Goal: Task Accomplishment & Management: Use online tool/utility

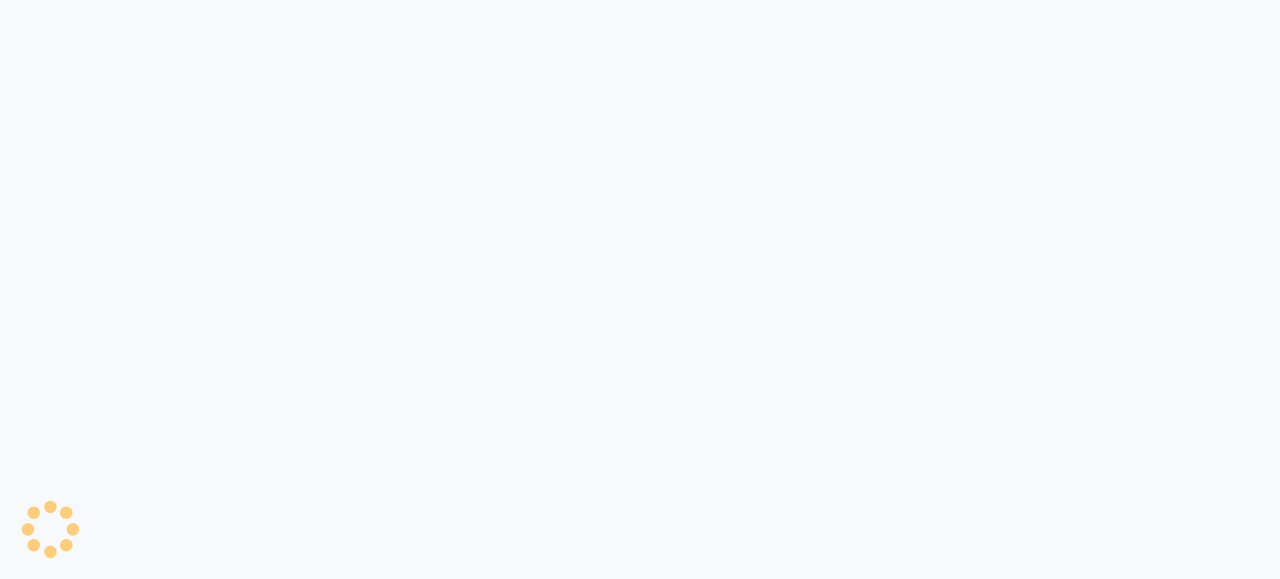
select select "service"
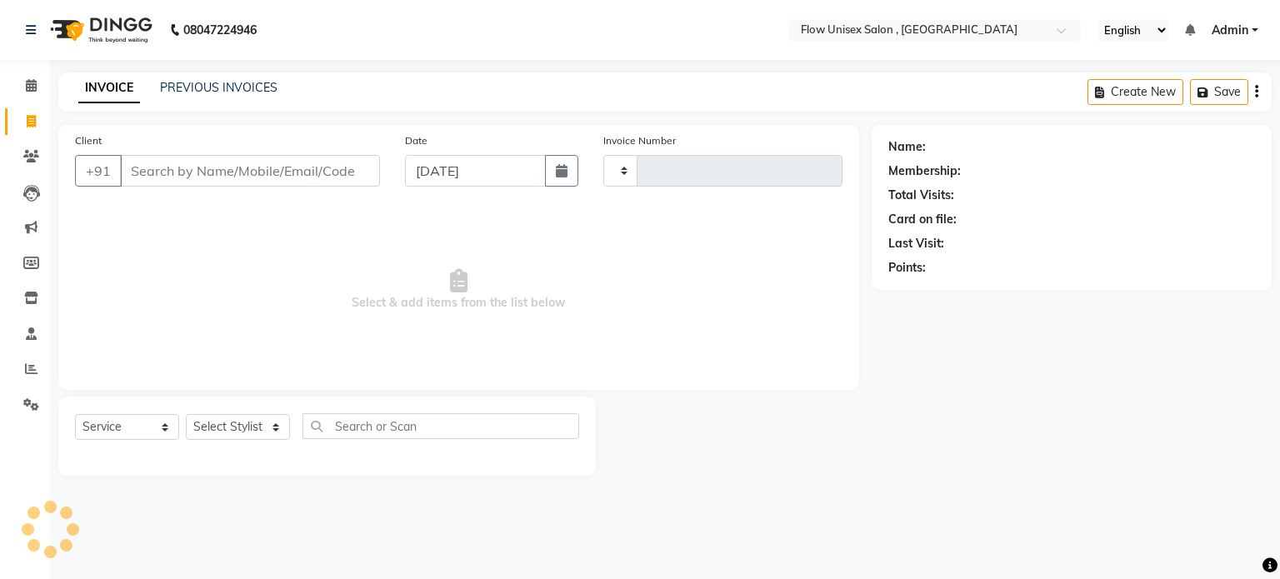
type input "5698"
select select "5875"
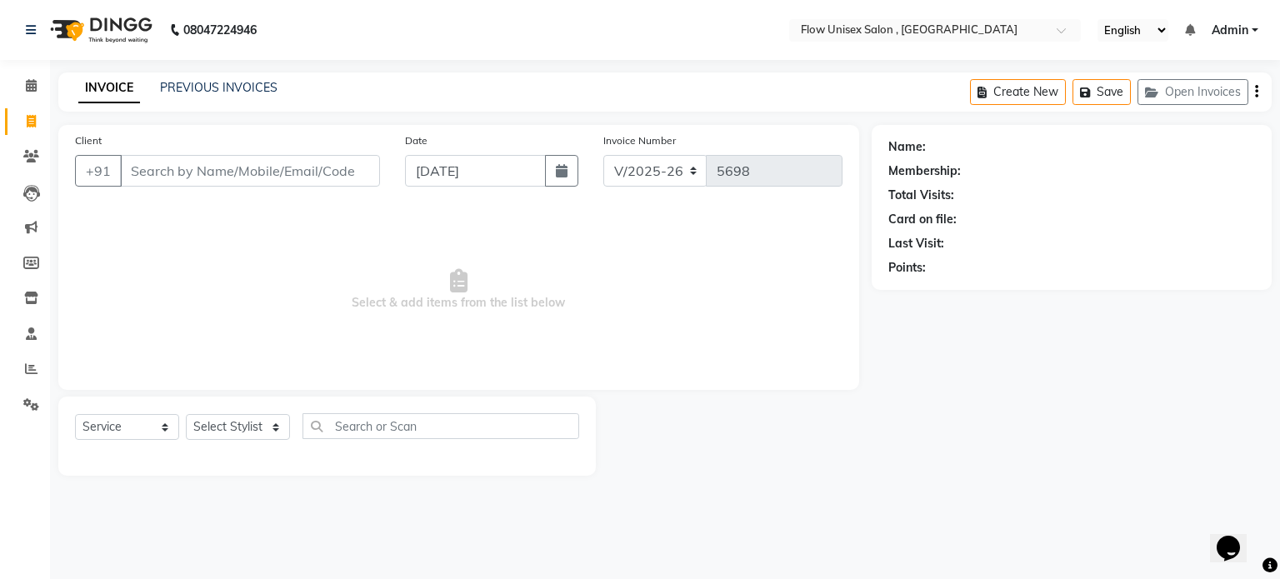
click at [230, 166] on input "Client" at bounding box center [250, 171] width 260 height 32
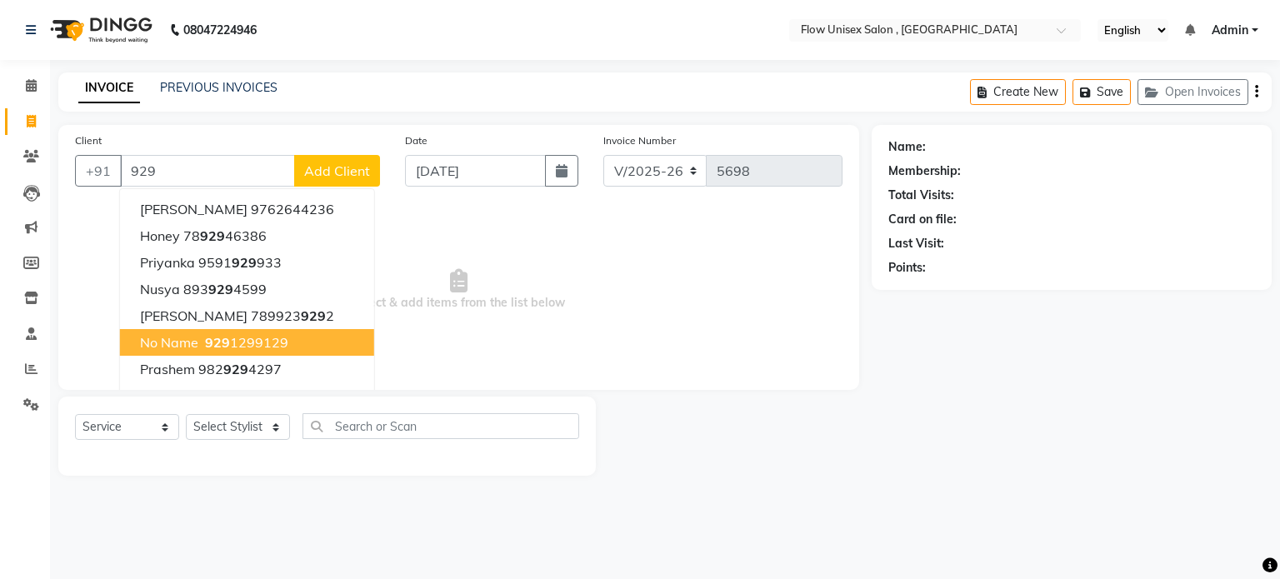
drag, startPoint x: 189, startPoint y: 343, endPoint x: 262, endPoint y: 407, distance: 96.8
click at [188, 343] on span "No name" at bounding box center [169, 342] width 58 height 17
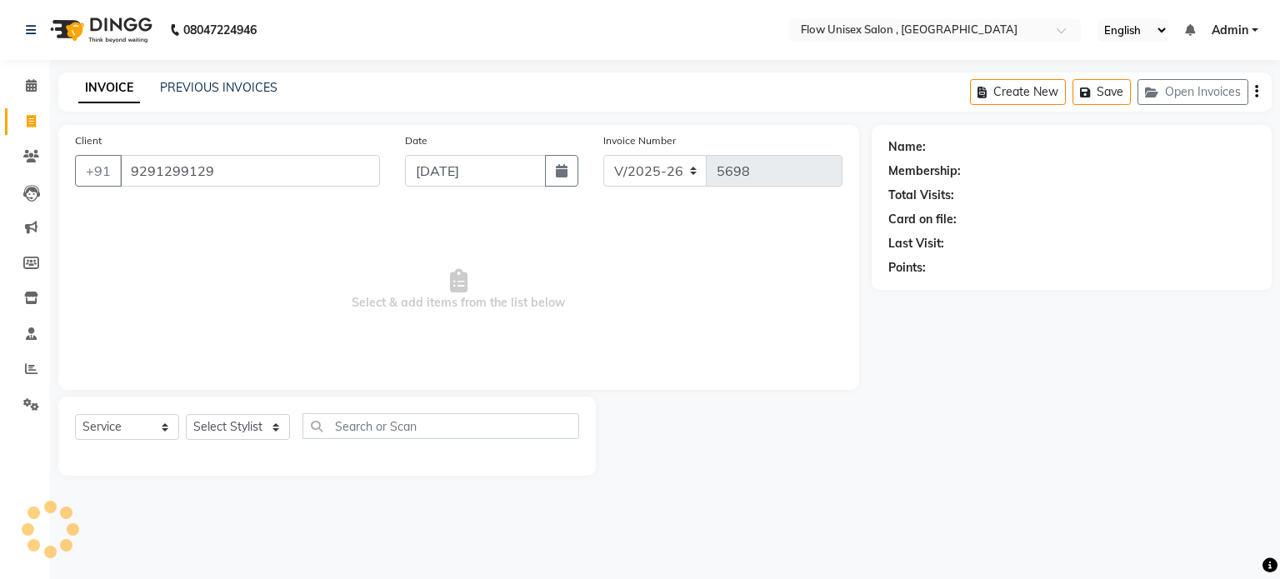
type input "9291299129"
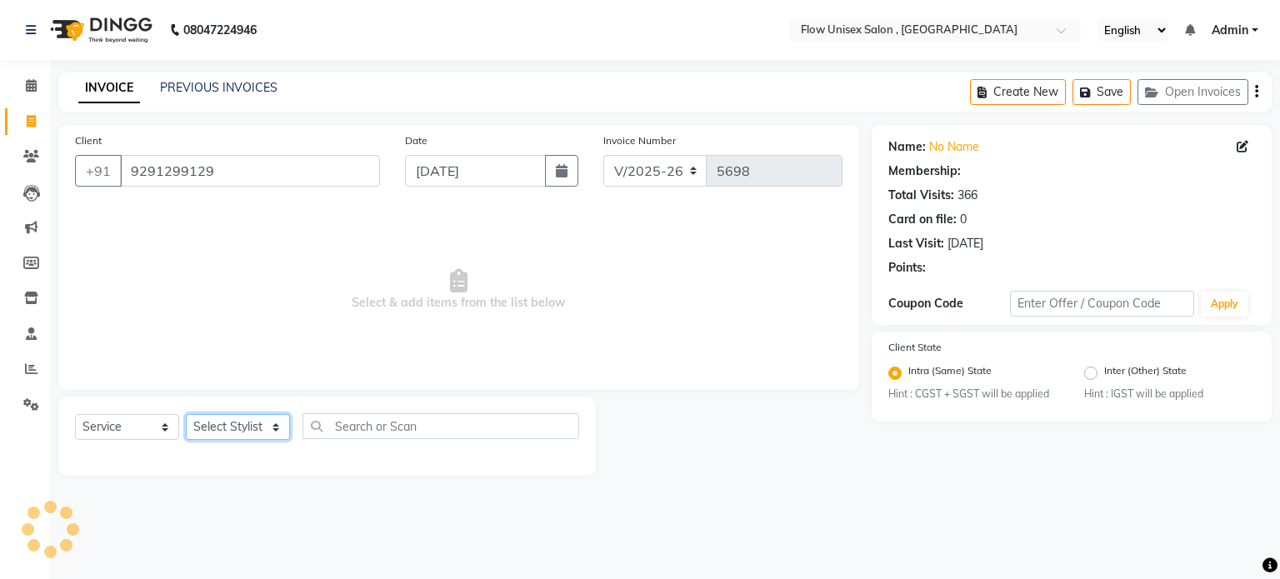
drag, startPoint x: 272, startPoint y: 426, endPoint x: 265, endPoint y: 419, distance: 9.4
click at [270, 426] on select "Select Stylist [PERSON_NAME] [PERSON_NAME] Kishore [PERSON_NAME] debbarma [PERS…" at bounding box center [238, 427] width 104 height 26
radio input "false"
radio input "true"
select select "1: Object"
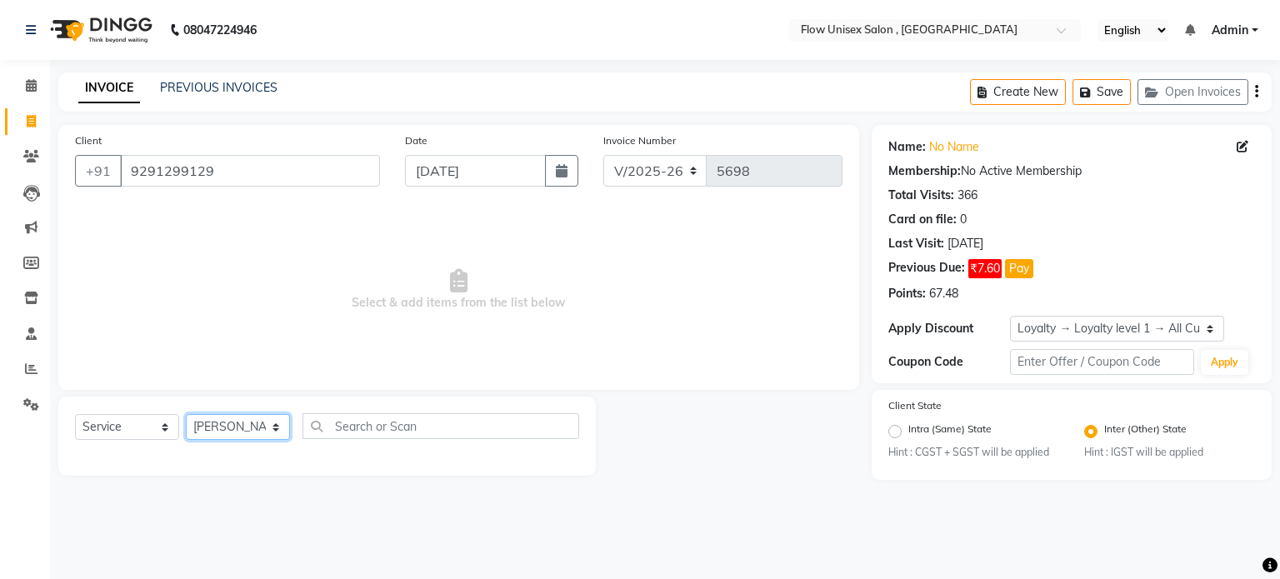
click at [186, 415] on select "Select Stylist [PERSON_NAME] [PERSON_NAME] Kishore [PERSON_NAME] debbarma [PERS…" at bounding box center [238, 427] width 104 height 26
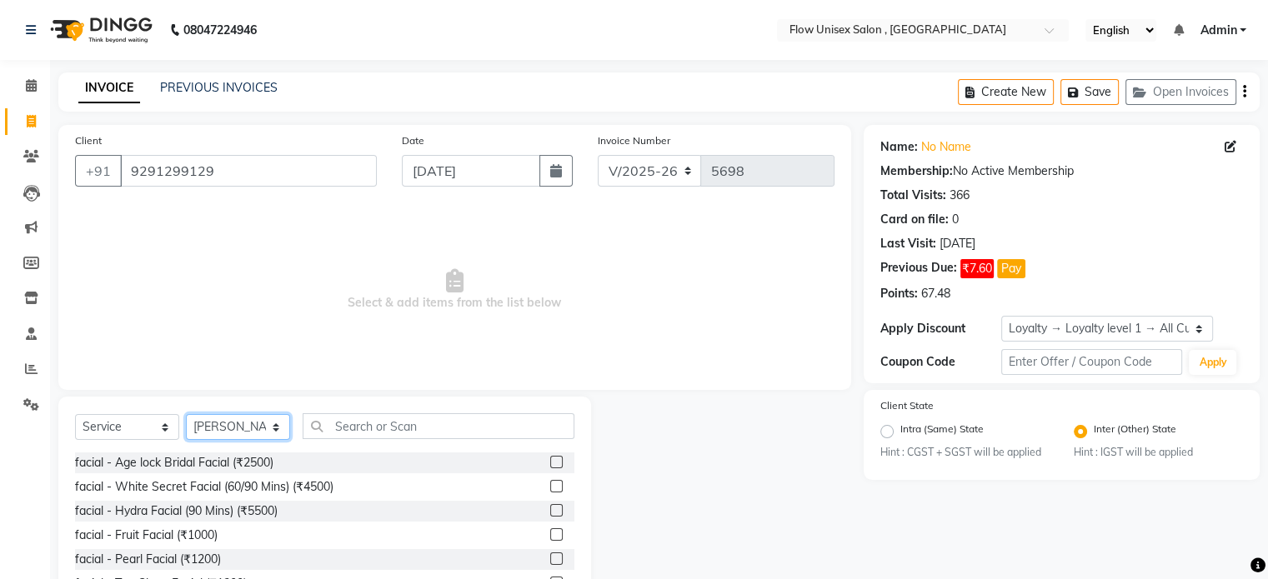
drag, startPoint x: 271, startPoint y: 433, endPoint x: 271, endPoint y: 422, distance: 10.8
click at [271, 427] on select "Select Stylist [PERSON_NAME] [PERSON_NAME] Kishore [PERSON_NAME] debbarma [PERS…" at bounding box center [238, 427] width 104 height 26
select select "79057"
click at [186, 415] on select "Select Stylist [PERSON_NAME] [PERSON_NAME] Kishore [PERSON_NAME] debbarma [PERS…" at bounding box center [238, 427] width 104 height 26
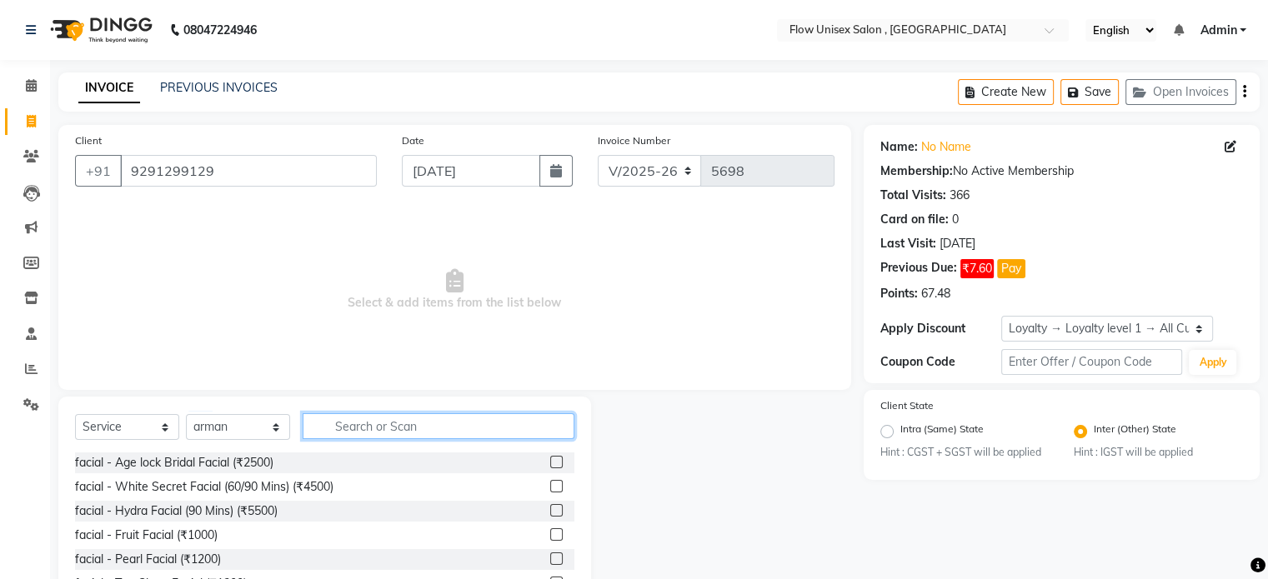
click at [457, 435] on input "text" at bounding box center [439, 426] width 272 height 26
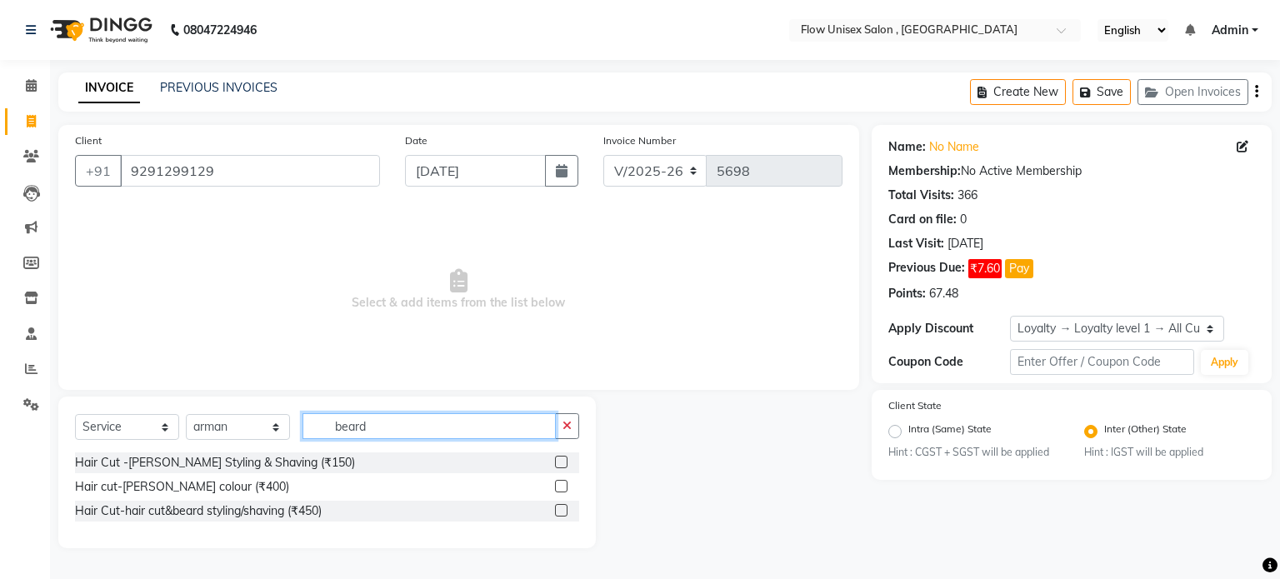
type input "beard"
click at [208, 465] on div "Hair Cut -[PERSON_NAME] Styling & Shaving (₹150)" at bounding box center [215, 463] width 280 height 18
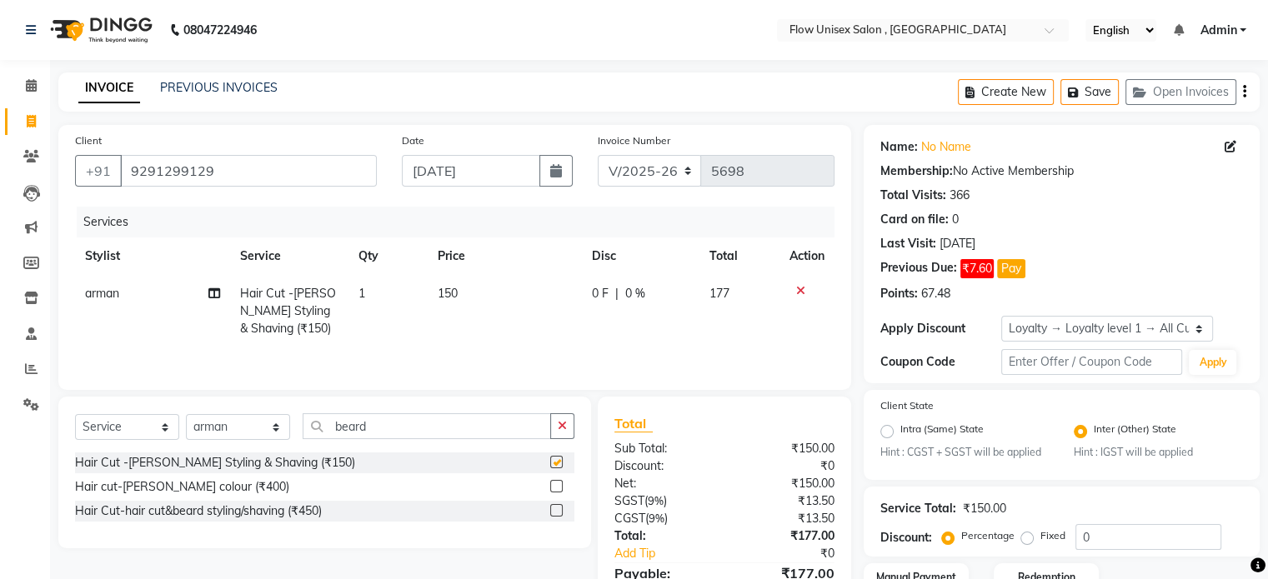
checkbox input "false"
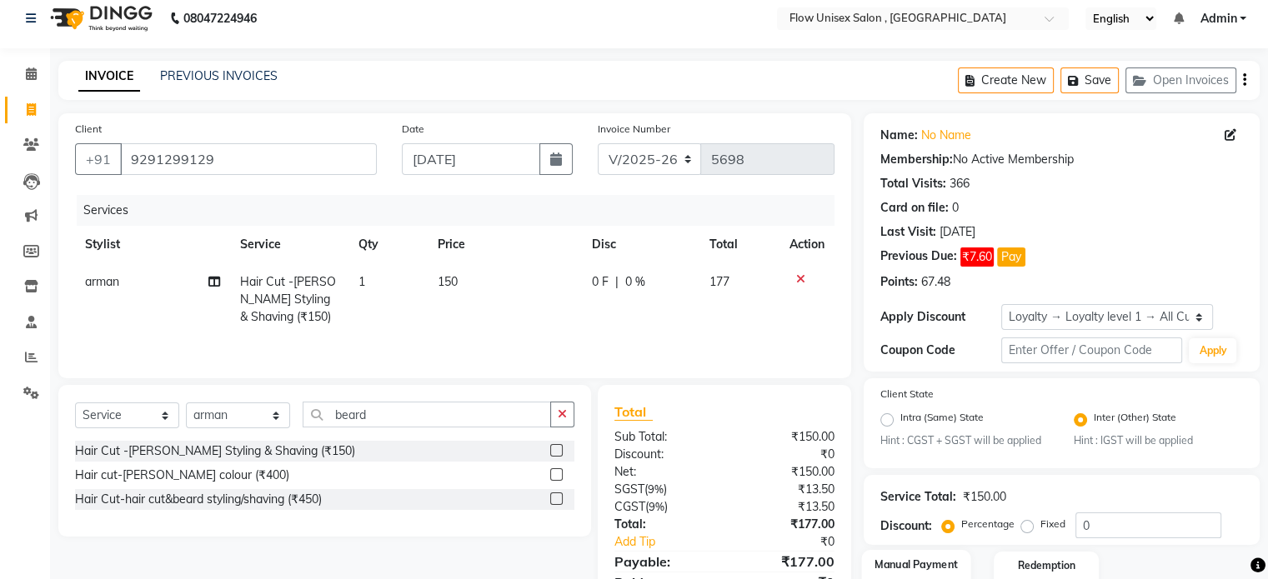
scroll to position [128, 0]
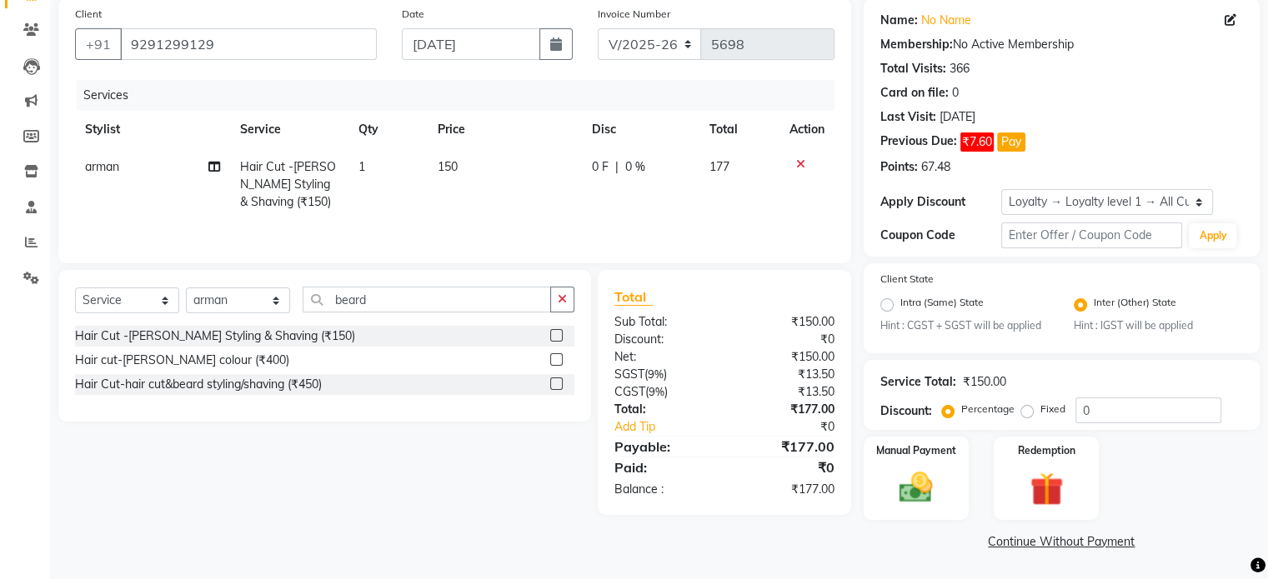
drag, startPoint x: 913, startPoint y: 471, endPoint x: 928, endPoint y: 429, distance: 44.3
click at [913, 469] on img at bounding box center [915, 487] width 54 height 38
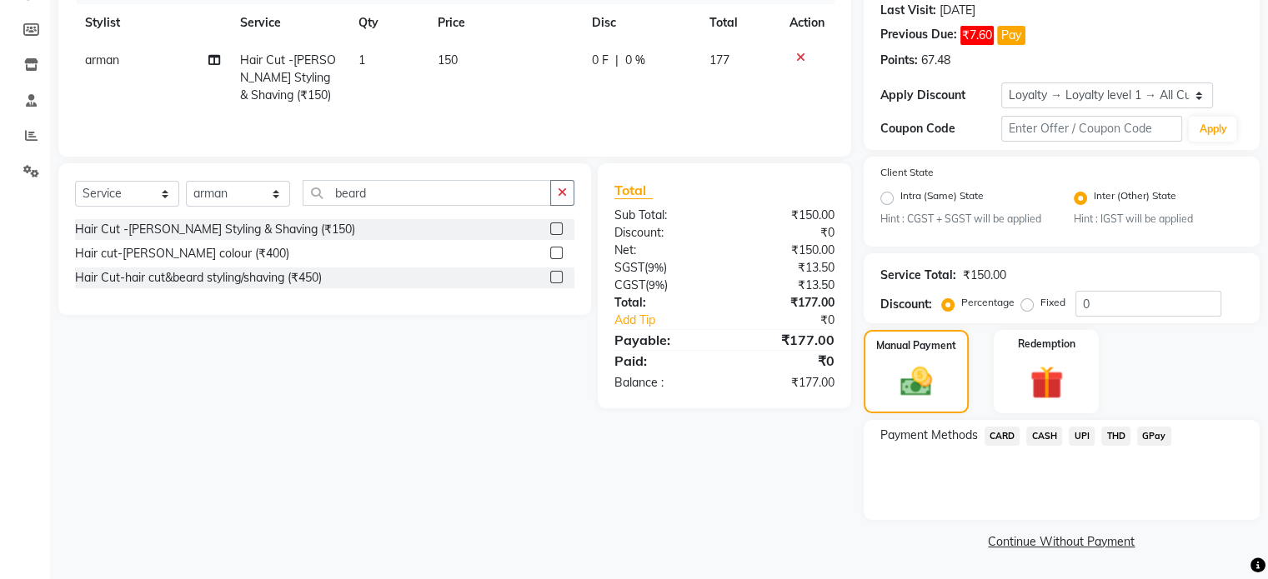
scroll to position [234, 0]
click at [1071, 444] on span "UPI" at bounding box center [1081, 436] width 26 height 19
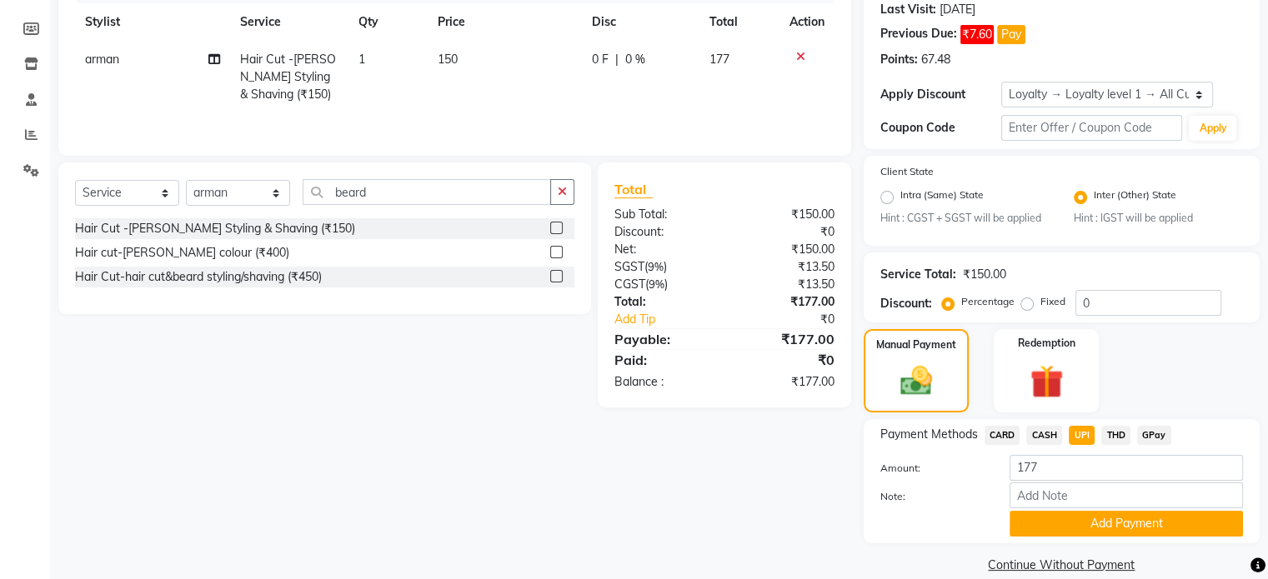
drag, startPoint x: 1047, startPoint y: 519, endPoint x: 973, endPoint y: 438, distance: 109.8
click at [1044, 521] on button "Add Payment" at bounding box center [1125, 524] width 233 height 26
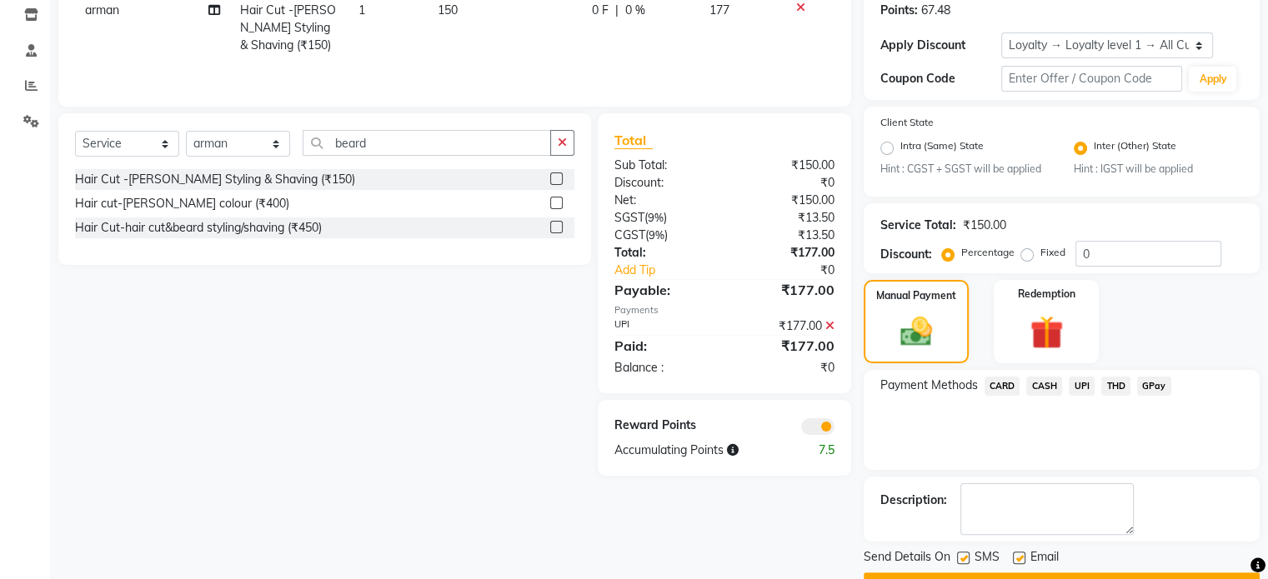
scroll to position [328, 0]
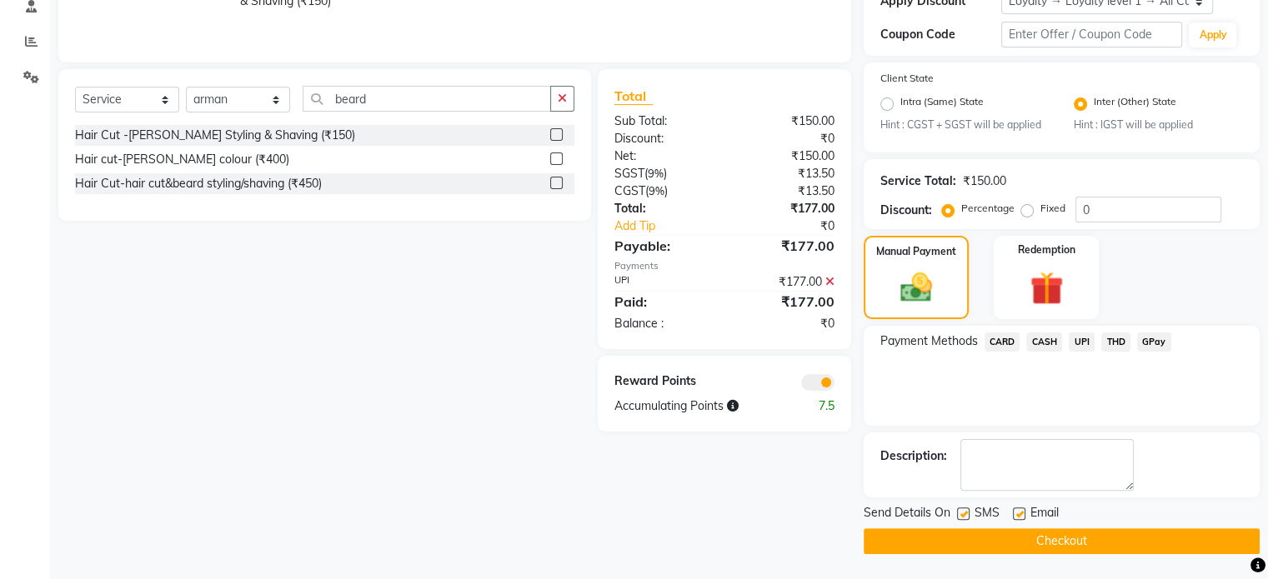
drag, startPoint x: 812, startPoint y: 394, endPoint x: 800, endPoint y: 393, distance: 11.7
click at [810, 394] on div "Reward Points Accumulating Points 7.5" at bounding box center [724, 394] width 253 height 76
click at [806, 383] on span at bounding box center [817, 382] width 33 height 17
click at [834, 385] on input "checkbox" at bounding box center [834, 385] width 0 height 0
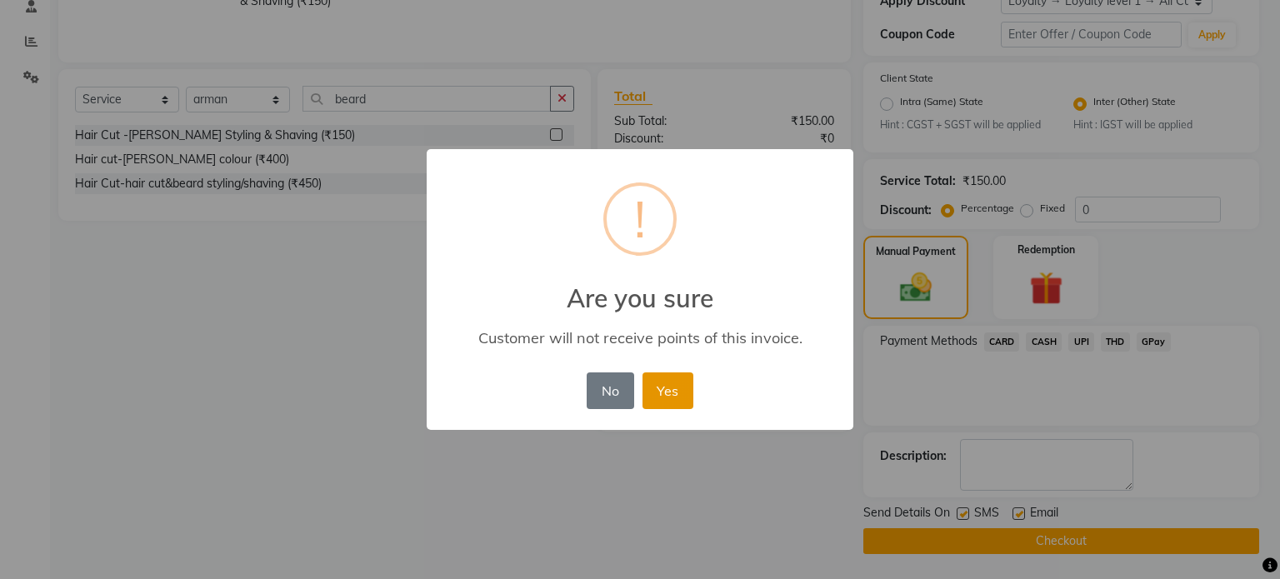
click at [658, 388] on button "Yes" at bounding box center [668, 391] width 51 height 37
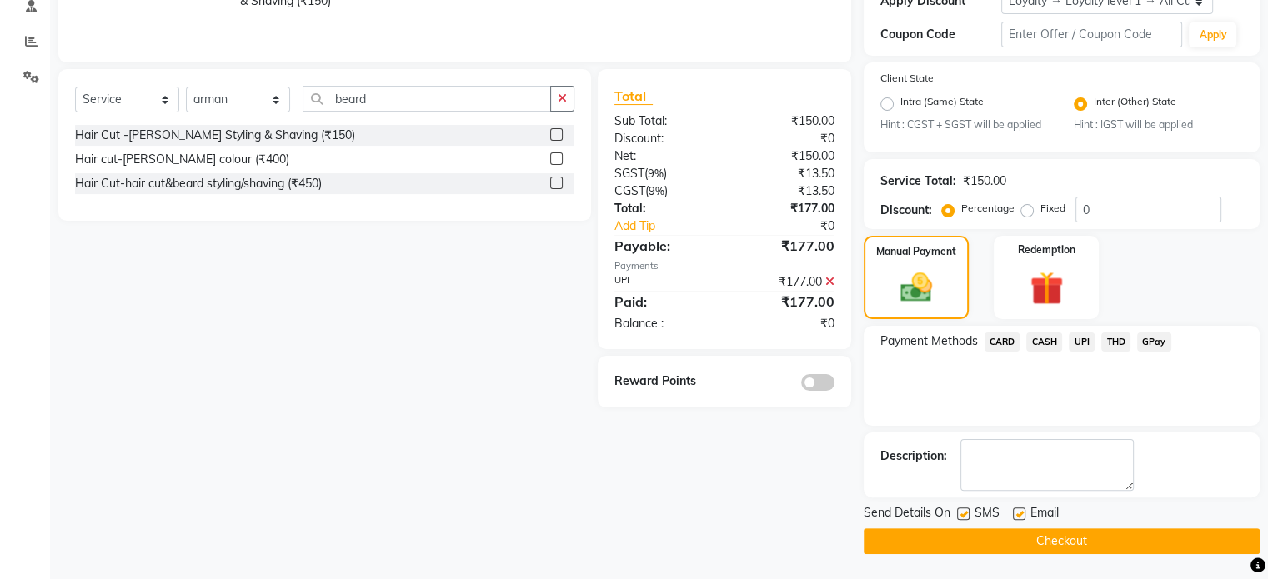
click at [908, 543] on button "Checkout" at bounding box center [1061, 541] width 396 height 26
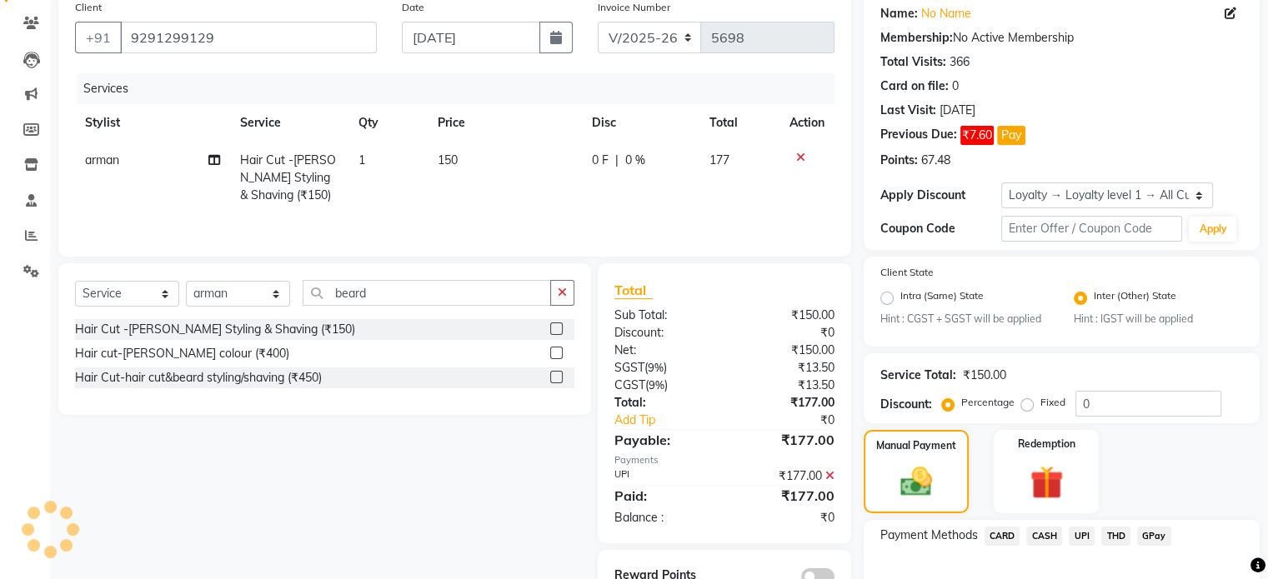
scroll to position [0, 0]
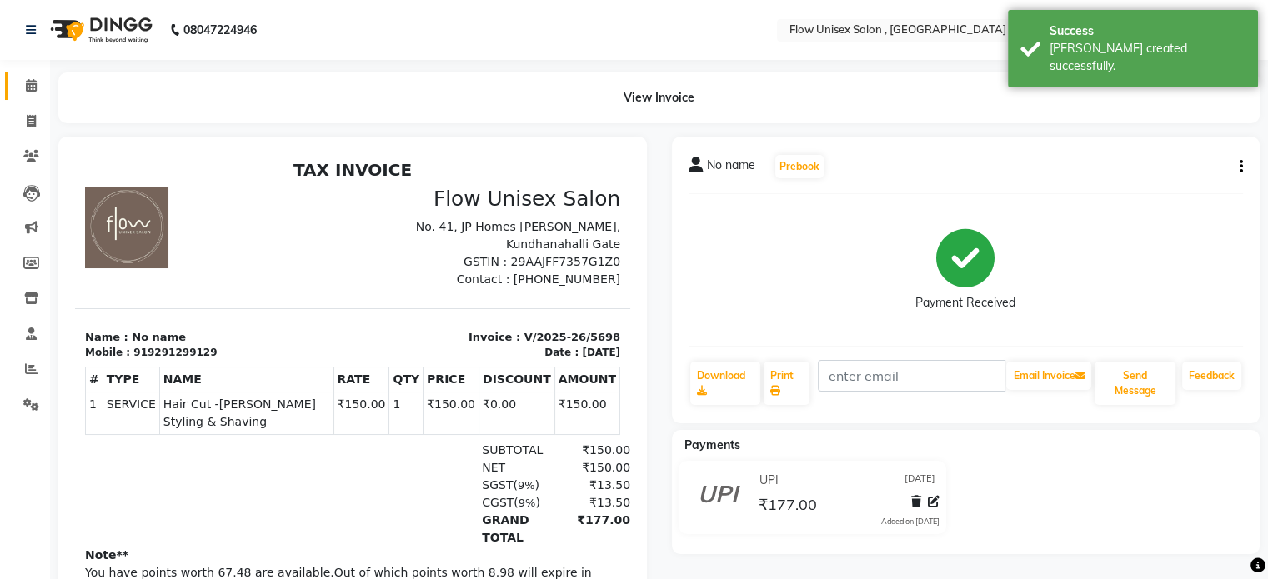
click at [27, 98] on link "Calendar" at bounding box center [25, 87] width 40 height 28
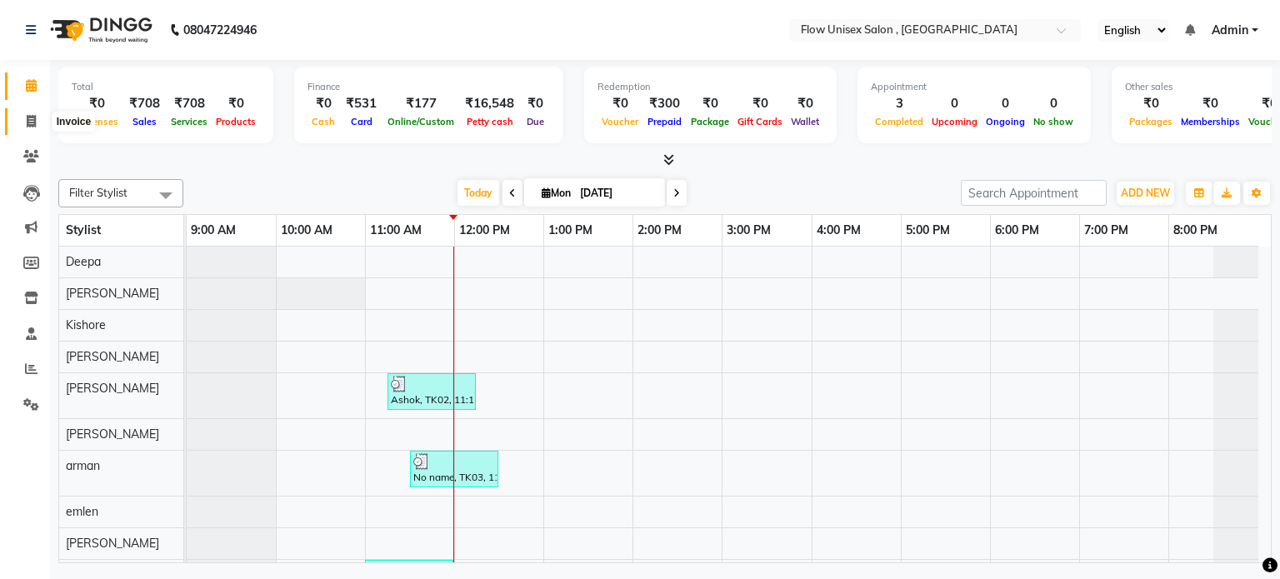
click at [33, 118] on icon at bounding box center [31, 121] width 9 height 13
select select "service"
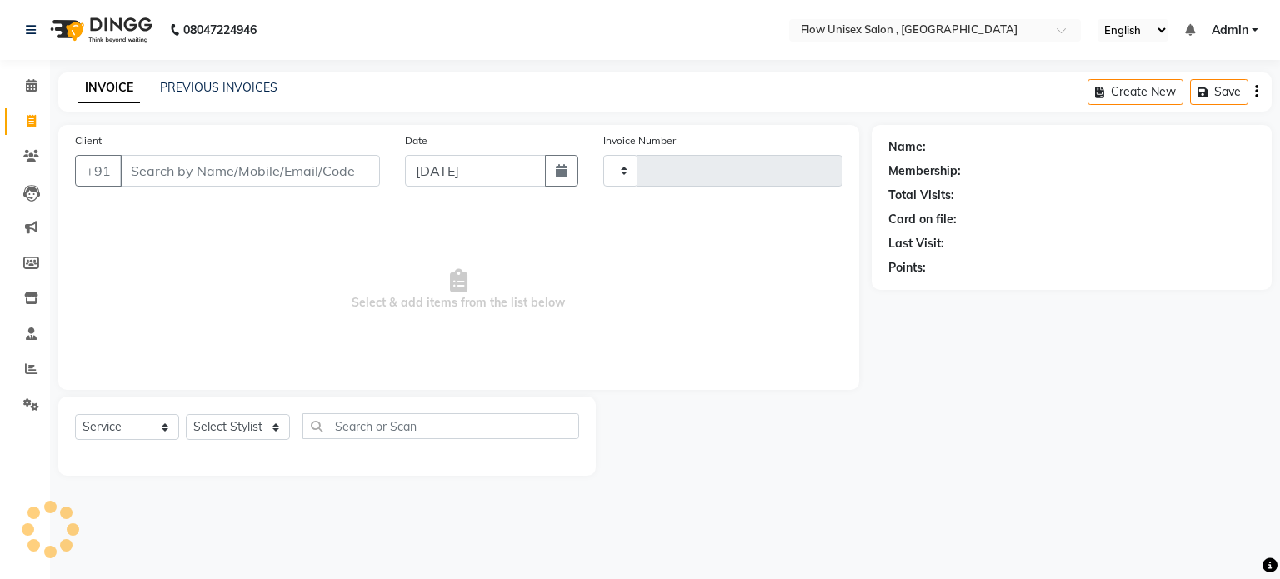
type input "5699"
select select "5875"
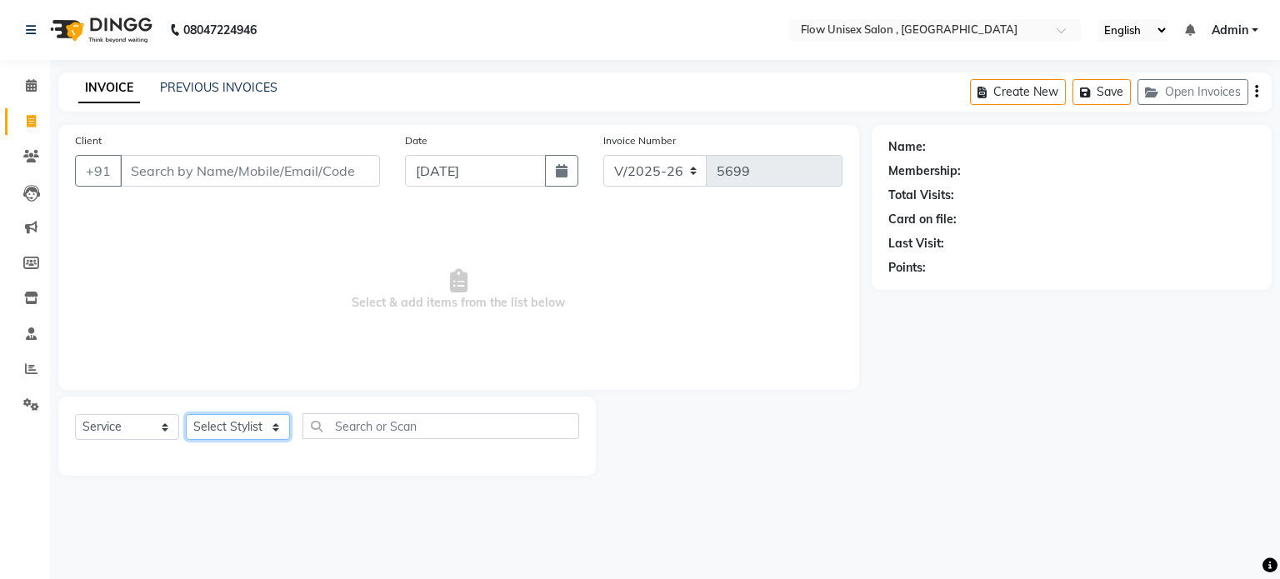
click at [274, 431] on select "Select Stylist [PERSON_NAME] [PERSON_NAME] Kishore [PERSON_NAME] debbarma [PERS…" at bounding box center [238, 427] width 104 height 26
select select "62210"
click at [186, 415] on select "Select Stylist [PERSON_NAME] [PERSON_NAME] Kishore [PERSON_NAME] debbarma [PERS…" at bounding box center [238, 427] width 104 height 26
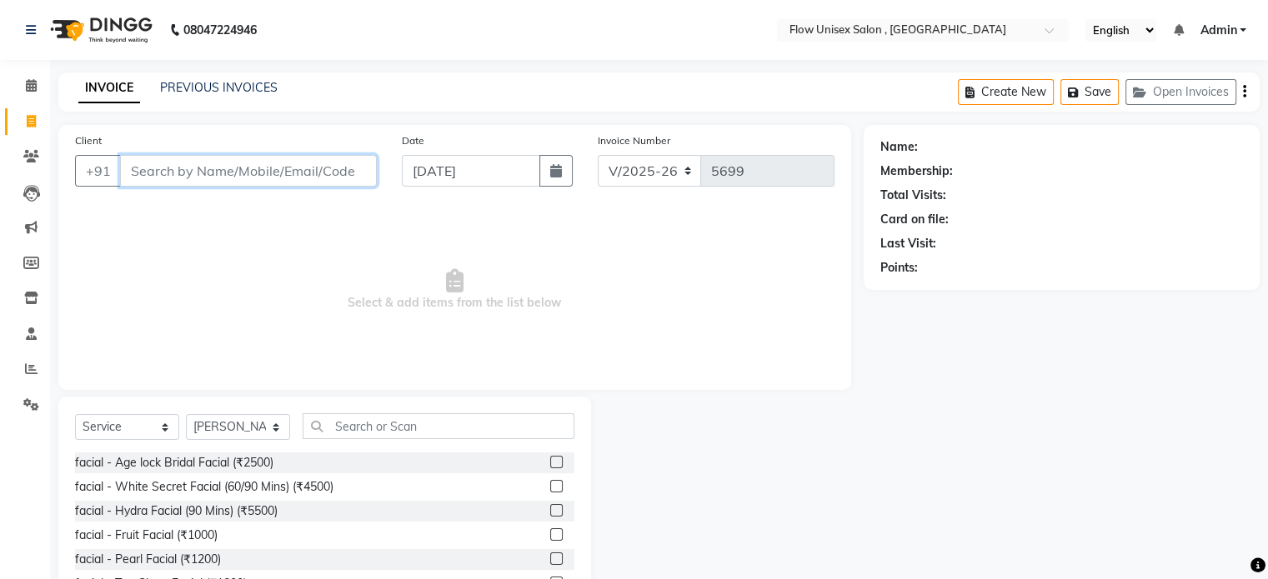
click at [279, 173] on input "Client" at bounding box center [248, 171] width 257 height 32
type input "7970763581"
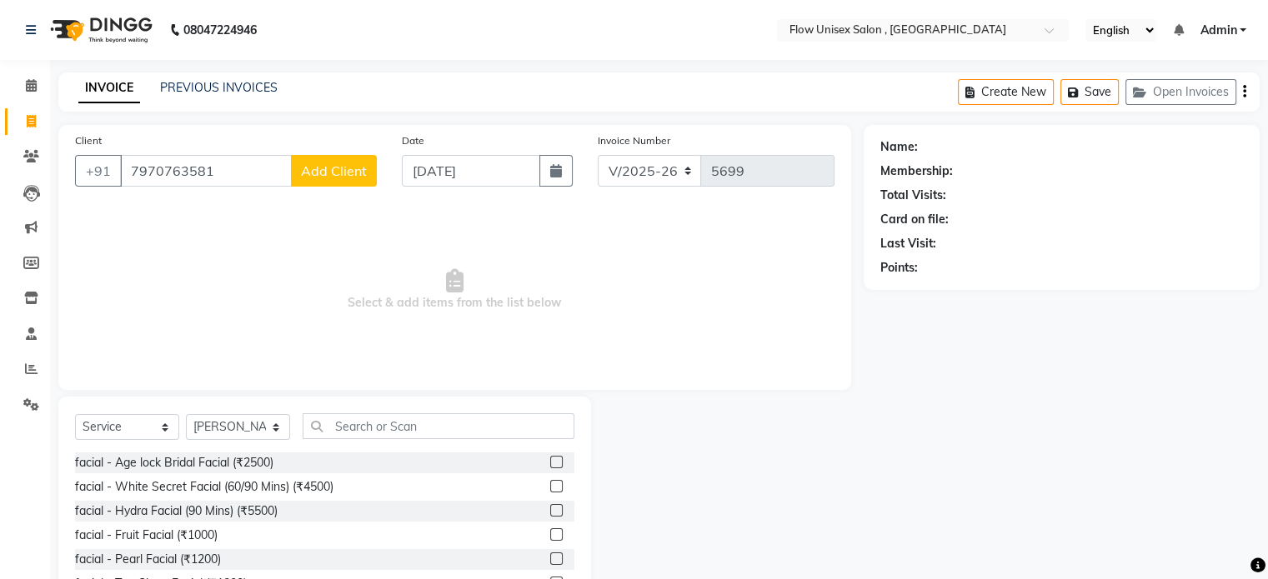
click at [318, 159] on button "Add Client" at bounding box center [334, 171] width 86 height 32
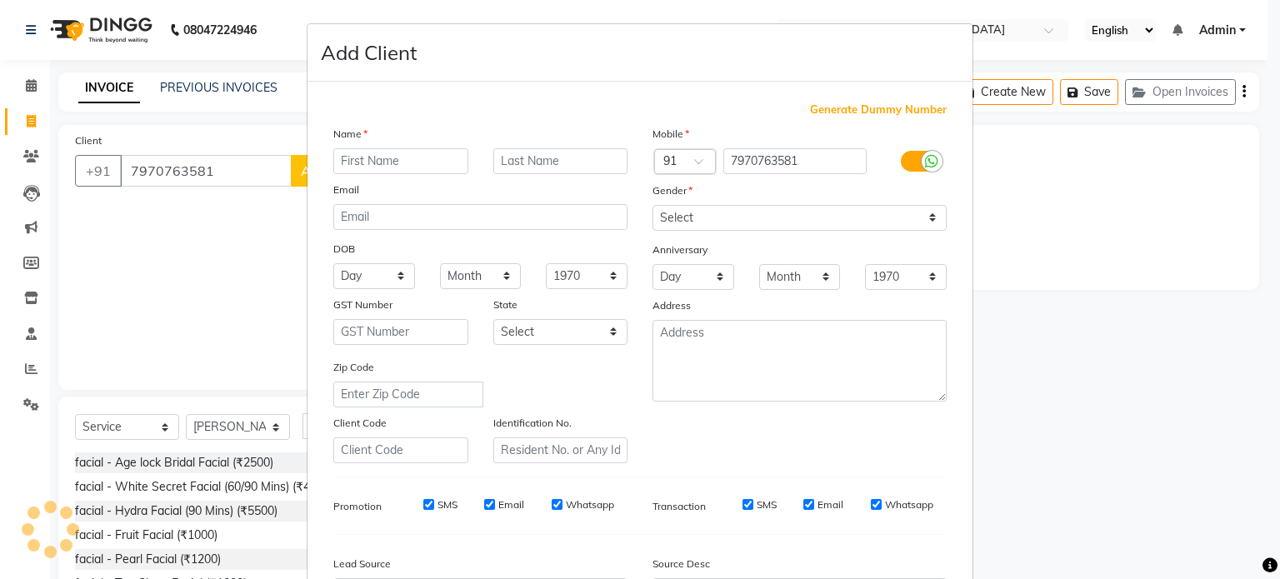
drag, startPoint x: 385, startPoint y: 148, endPoint x: 373, endPoint y: 176, distance: 30.6
click at [385, 151] on div "Name Email DOB Day 01 02 03 04 05 06 07 08 09 10 11 12 13 14 15 16 17 18 19 20 …" at bounding box center [480, 294] width 319 height 338
click at [373, 158] on input "text" at bounding box center [400, 161] width 135 height 26
type input "dipika"
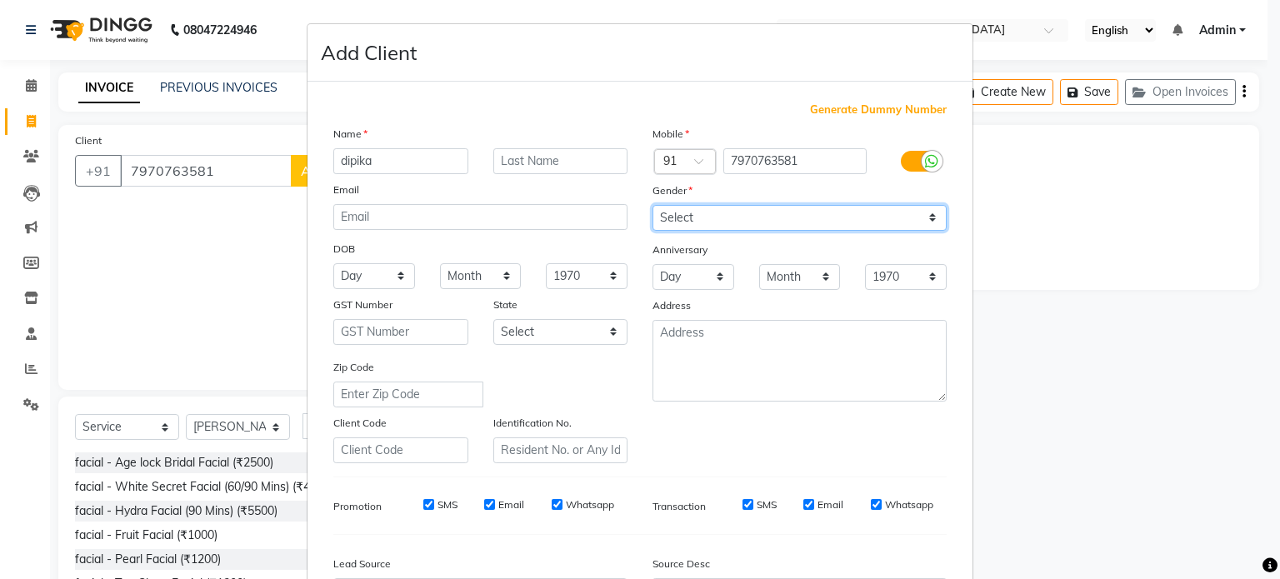
drag, startPoint x: 723, startPoint y: 219, endPoint x: 712, endPoint y: 224, distance: 12.7
click at [723, 219] on select "Select [DEMOGRAPHIC_DATA] [DEMOGRAPHIC_DATA] Other Prefer Not To Say" at bounding box center [800, 218] width 294 height 26
click at [653, 206] on select "Select [DEMOGRAPHIC_DATA] [DEMOGRAPHIC_DATA] Other Prefer Not To Say" at bounding box center [800, 218] width 294 height 26
click at [743, 229] on select "Select [DEMOGRAPHIC_DATA] [DEMOGRAPHIC_DATA] Other Prefer Not To Say" at bounding box center [800, 218] width 294 height 26
select select "[DEMOGRAPHIC_DATA]"
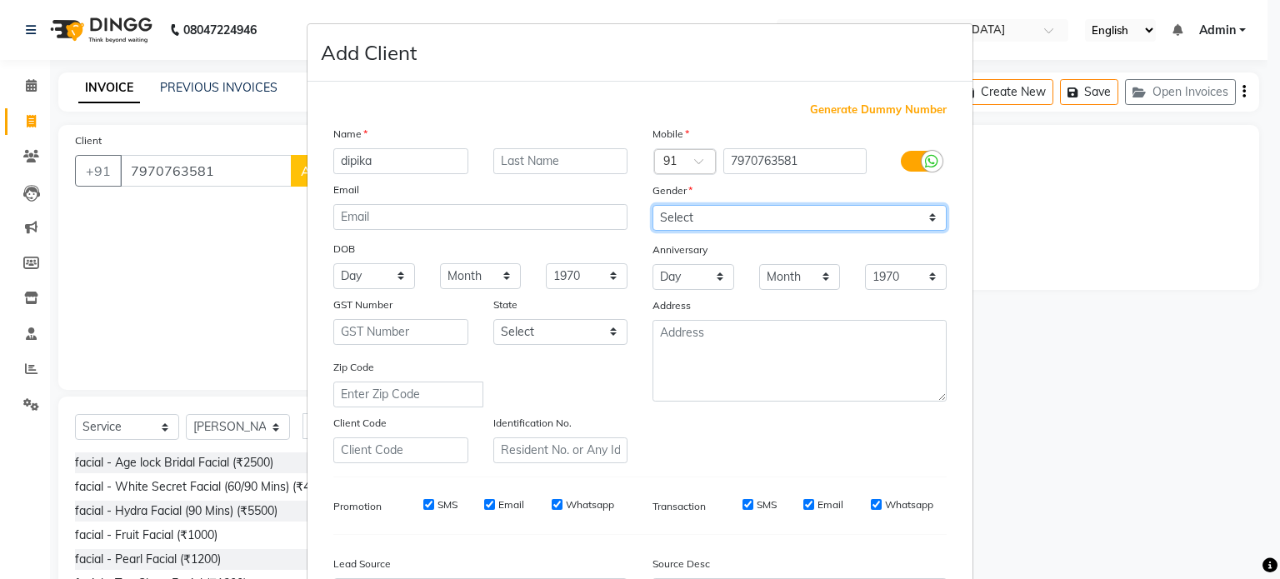
click at [653, 206] on select "Select [DEMOGRAPHIC_DATA] [DEMOGRAPHIC_DATA] Other Prefer Not To Say" at bounding box center [800, 218] width 294 height 26
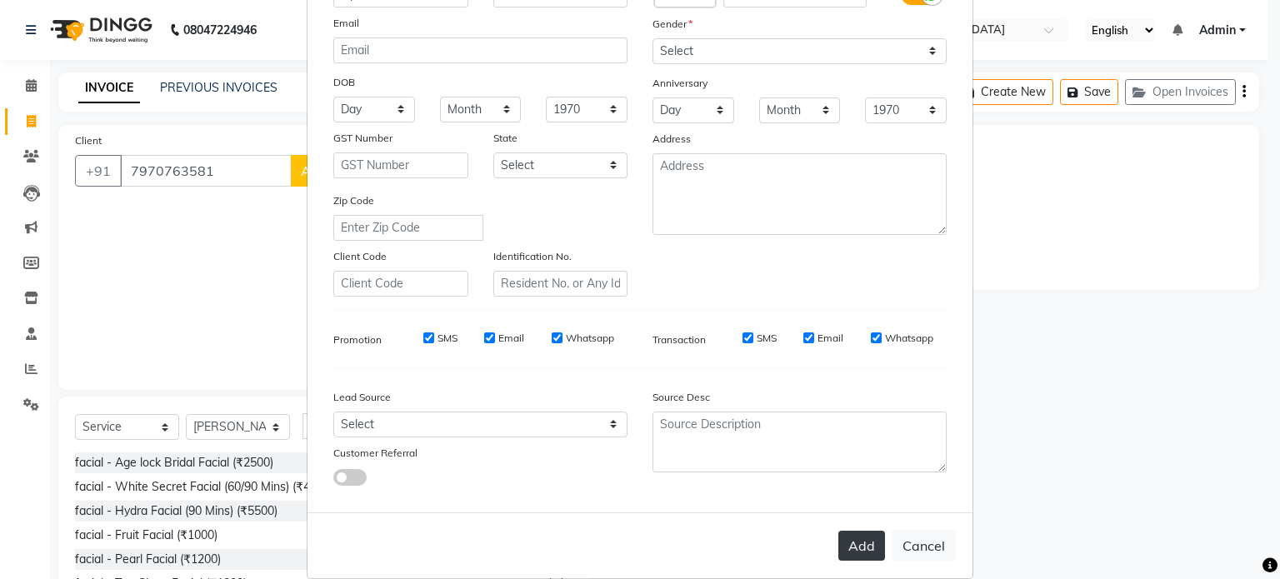
click at [869, 543] on button "Add" at bounding box center [861, 546] width 47 height 30
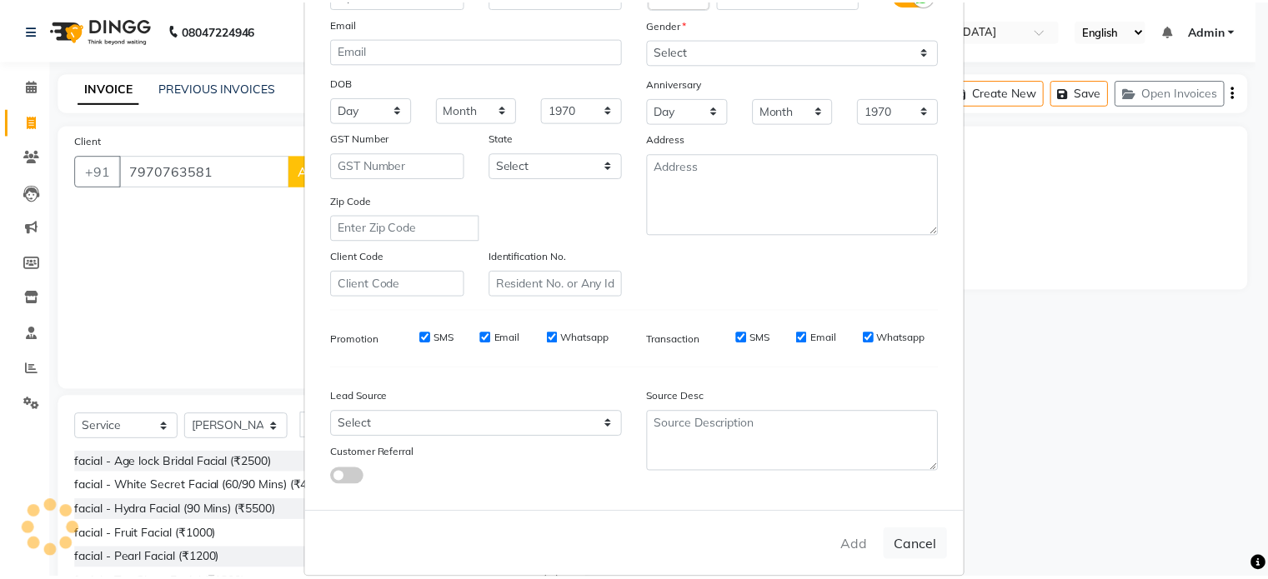
scroll to position [198, 0]
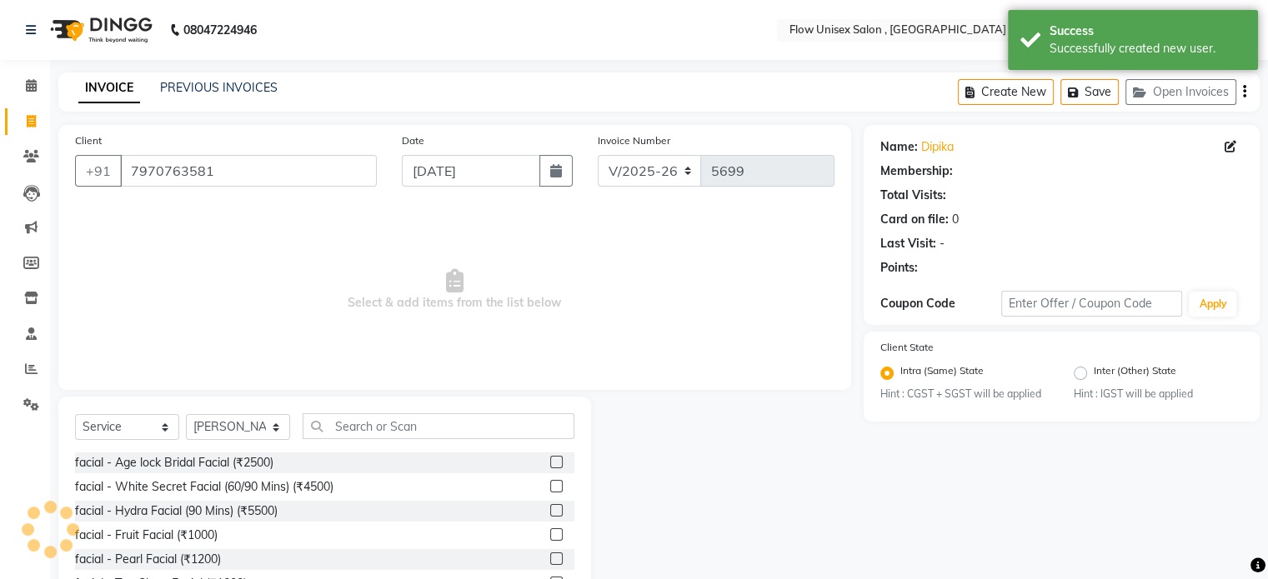
select select "1: Object"
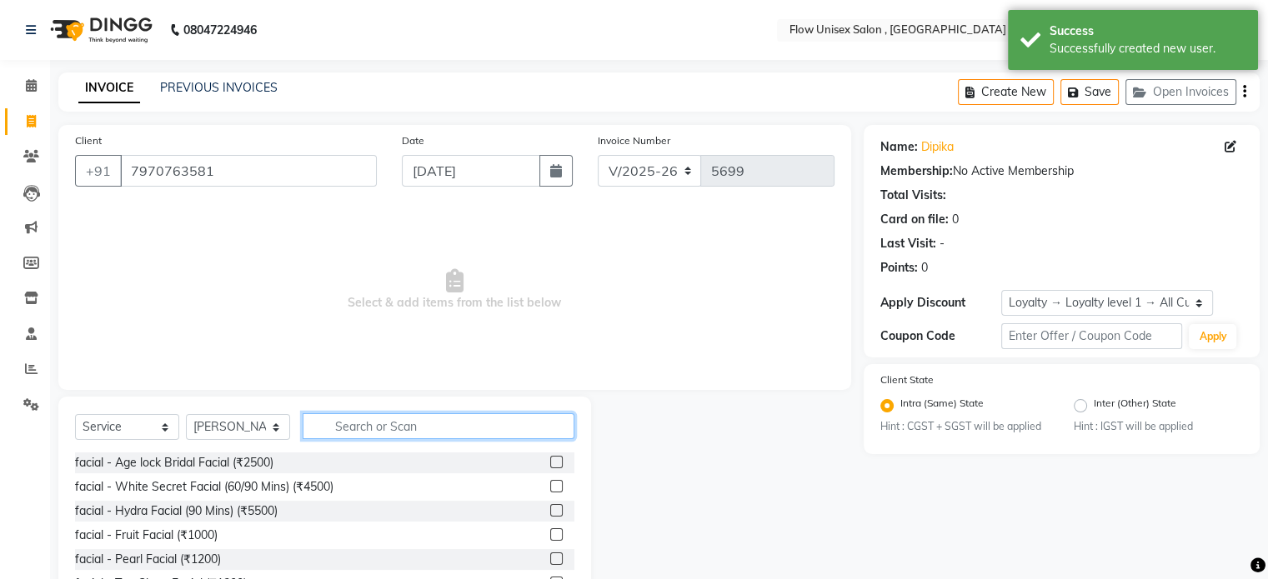
click at [436, 430] on input "text" at bounding box center [439, 426] width 272 height 26
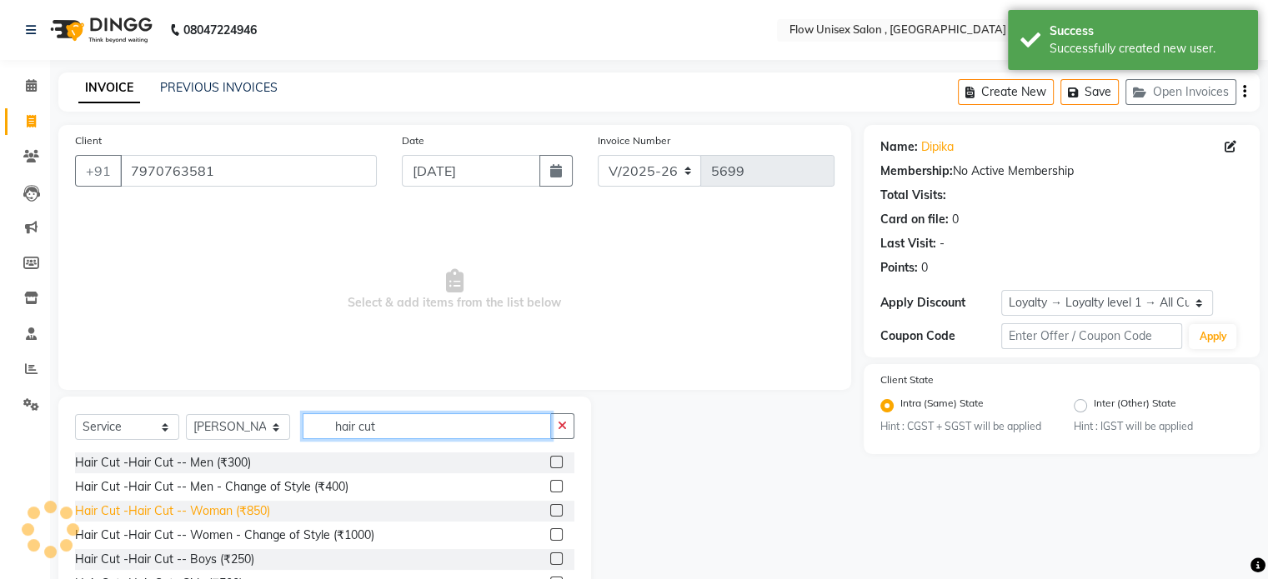
type input "hair cut"
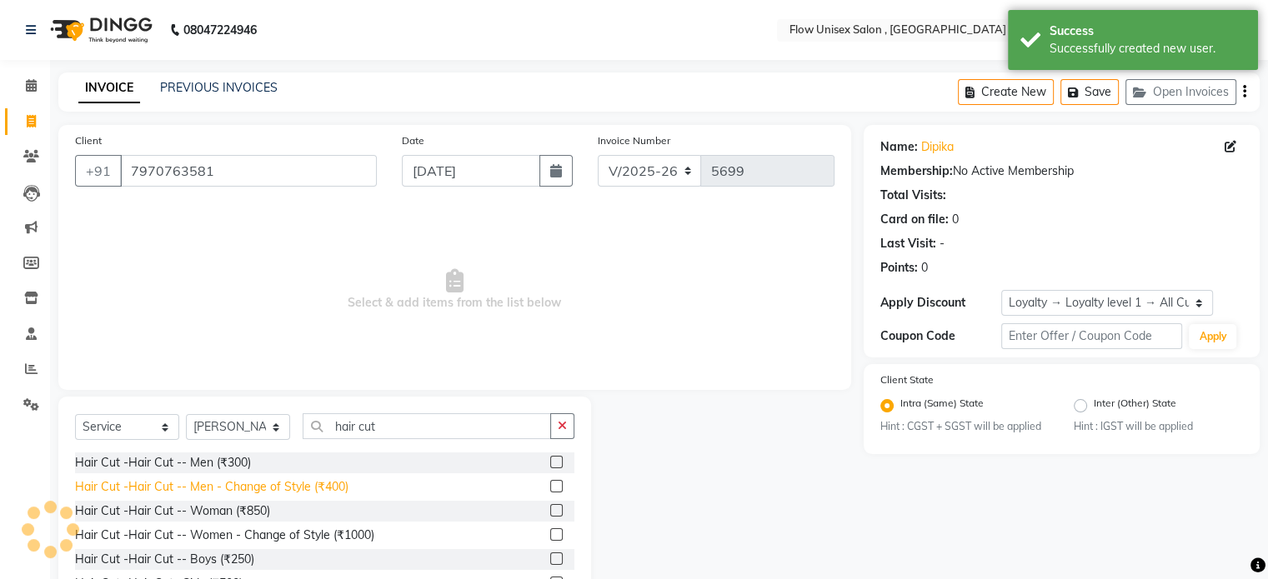
drag, startPoint x: 220, startPoint y: 519, endPoint x: 260, endPoint y: 495, distance: 46.7
click at [220, 518] on div "Hair Cut -Hair Cut -- Woman (₹850)" at bounding box center [172, 512] width 195 height 18
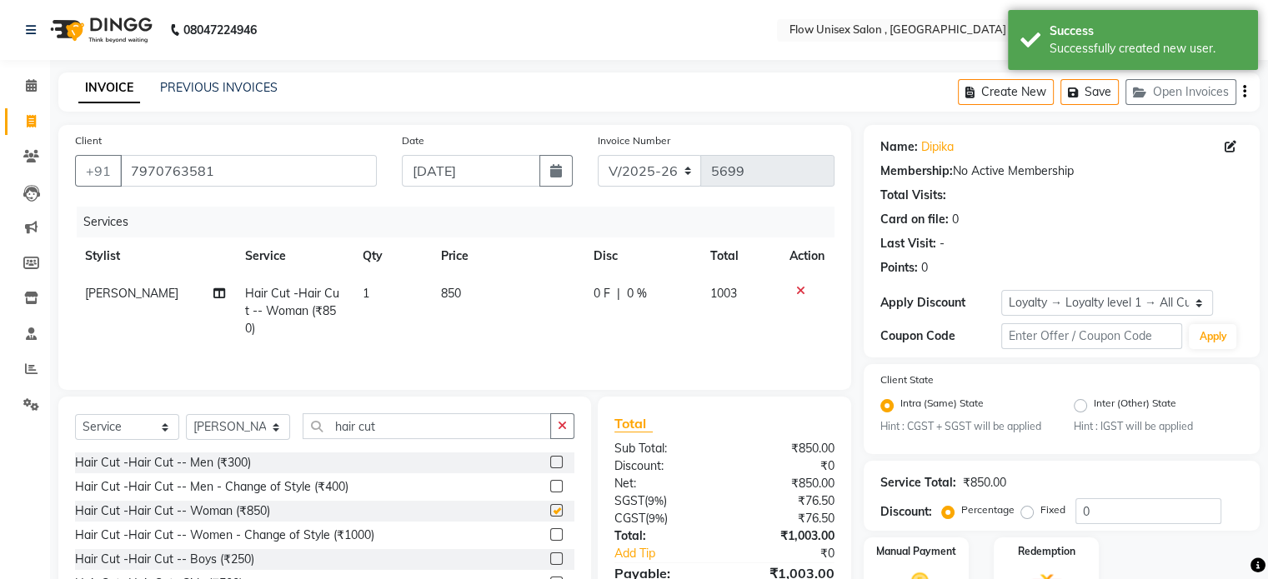
checkbox input "false"
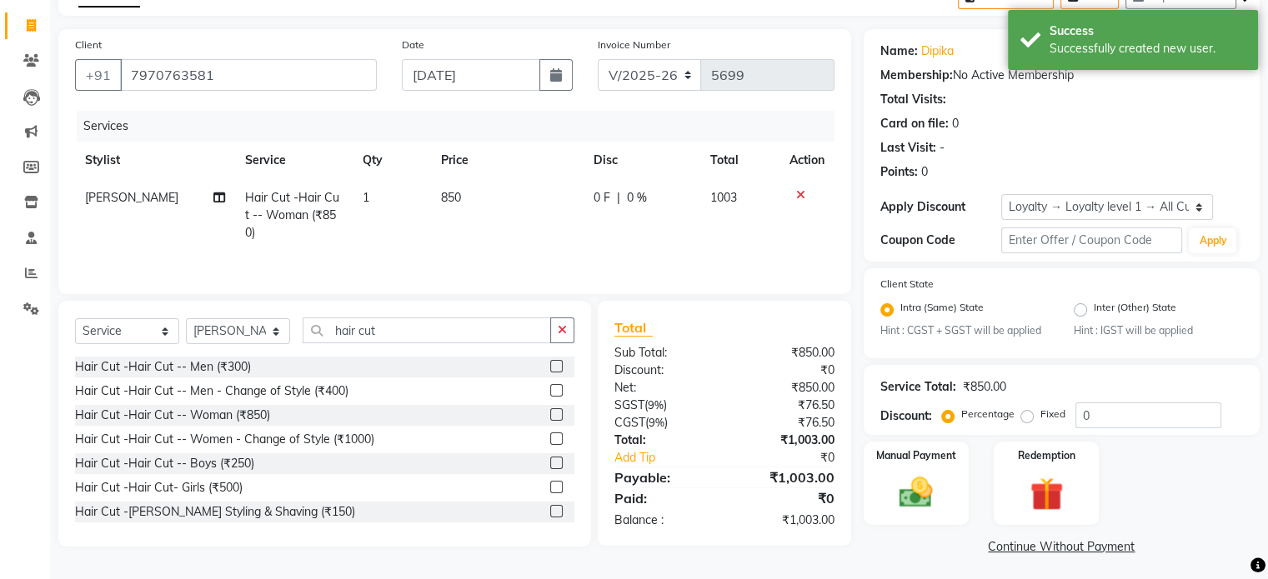
scroll to position [103, 0]
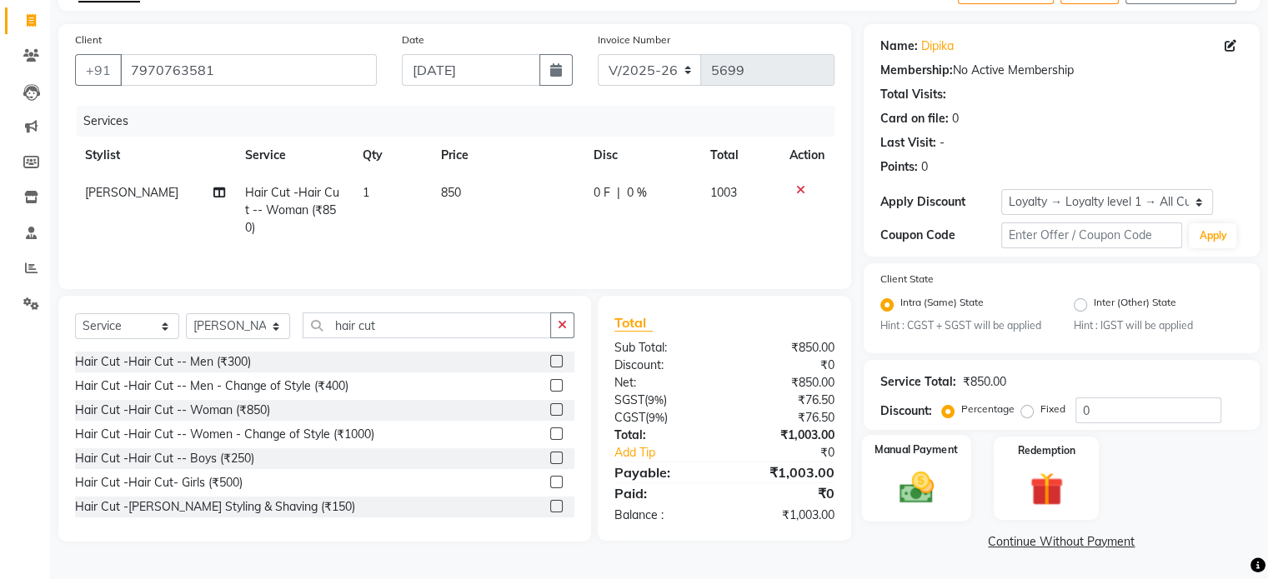
click at [953, 473] on div "Manual Payment" at bounding box center [915, 478] width 109 height 86
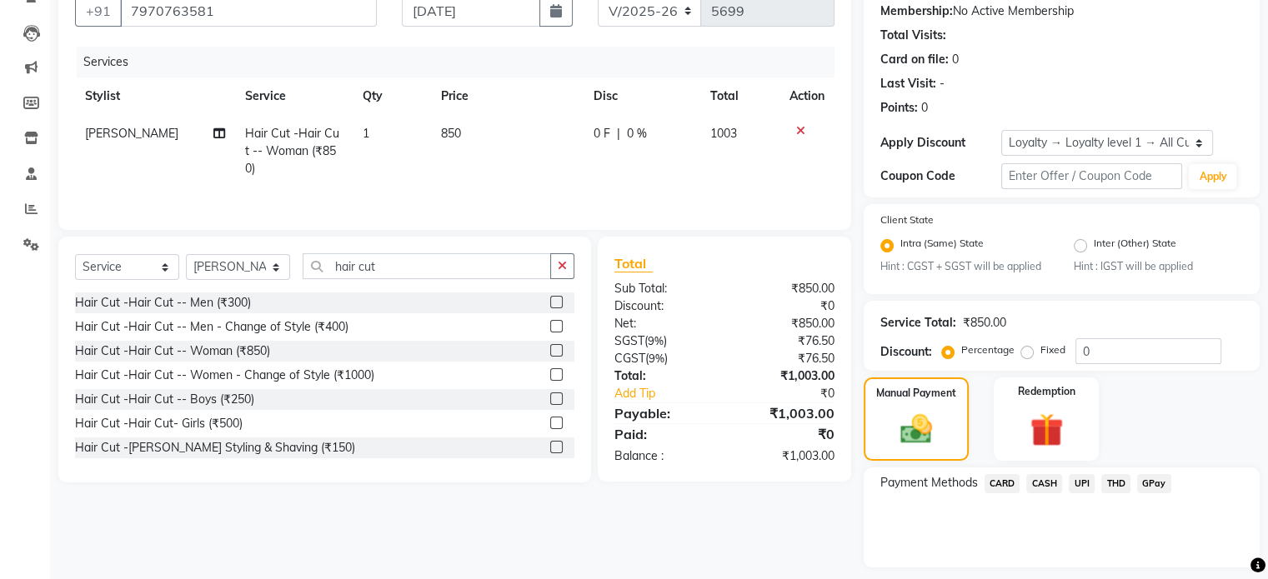
scroll to position [209, 0]
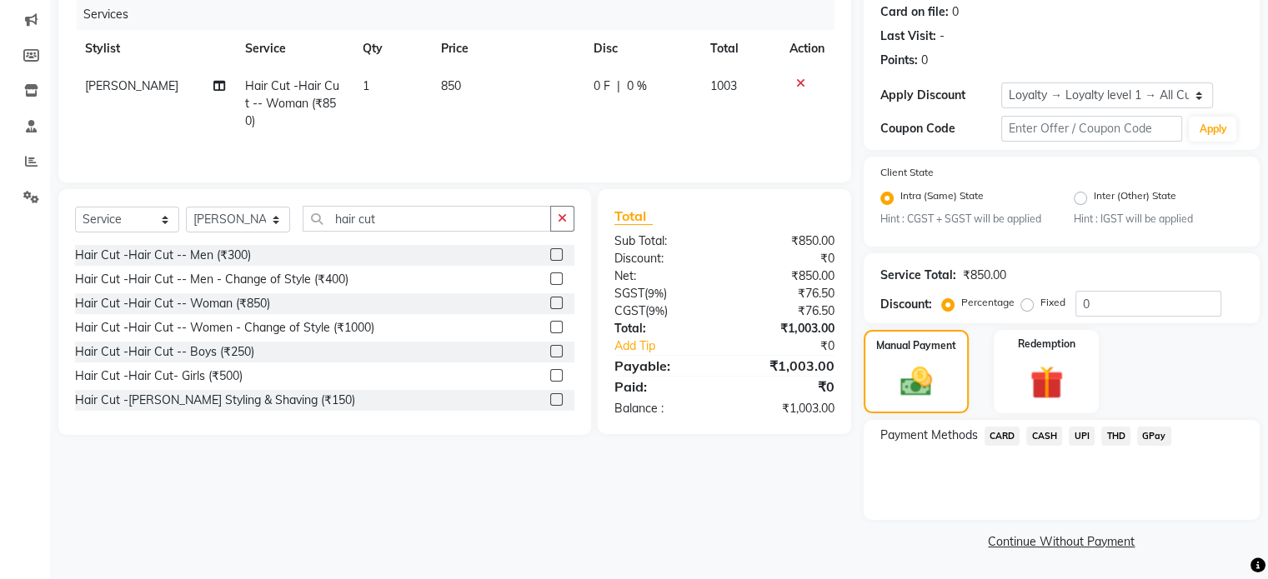
click at [1081, 439] on span "UPI" at bounding box center [1081, 436] width 26 height 19
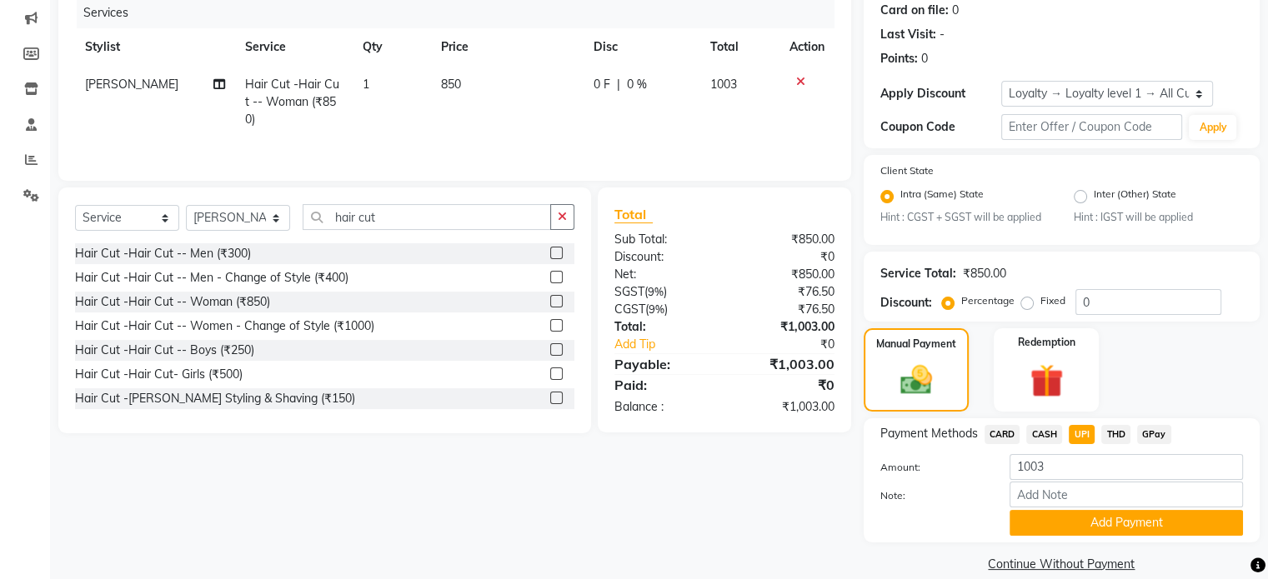
drag, startPoint x: 1043, startPoint y: 523, endPoint x: 1038, endPoint y: 493, distance: 30.4
click at [1041, 519] on button "Add Payment" at bounding box center [1125, 523] width 233 height 26
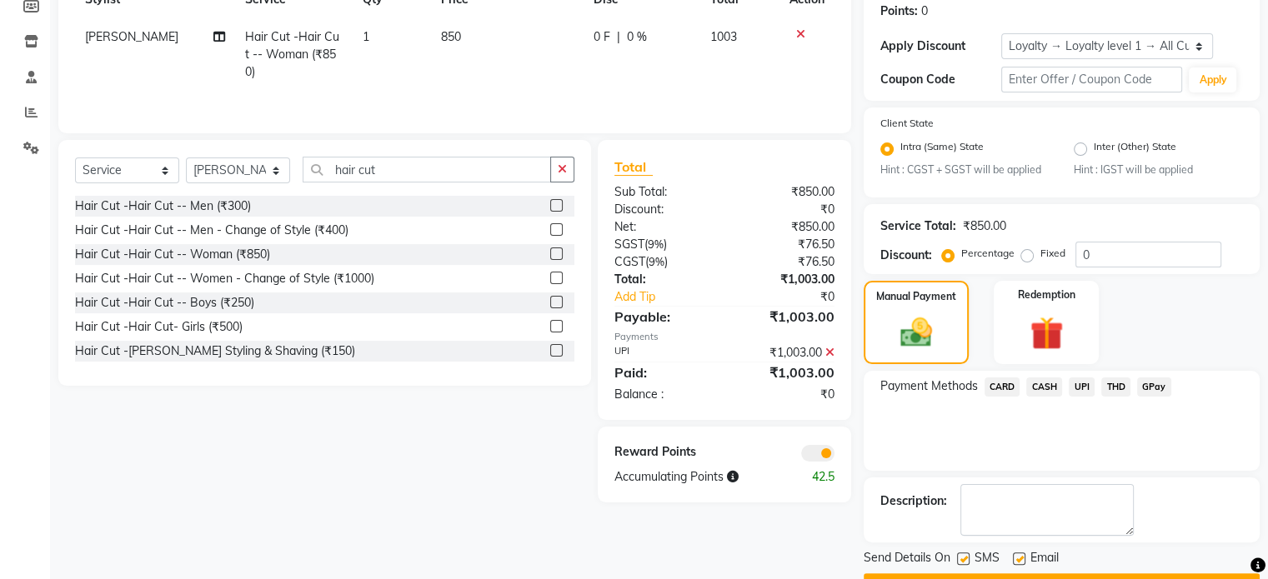
scroll to position [303, 0]
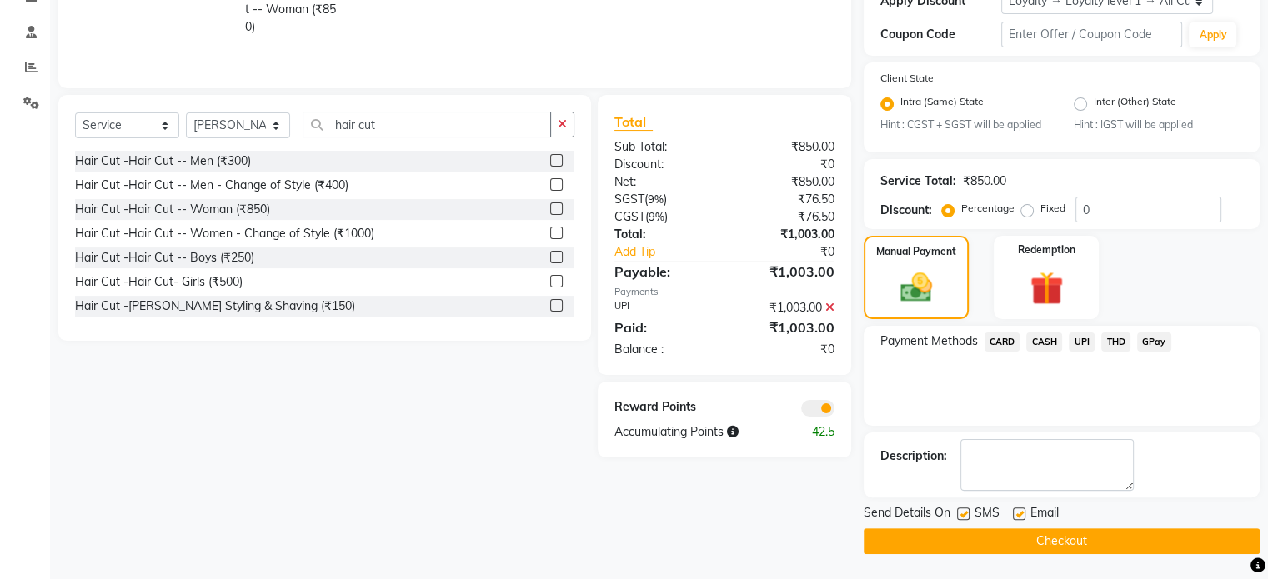
click at [828, 406] on span at bounding box center [817, 408] width 33 height 17
click at [834, 411] on input "checkbox" at bounding box center [834, 411] width 0 height 0
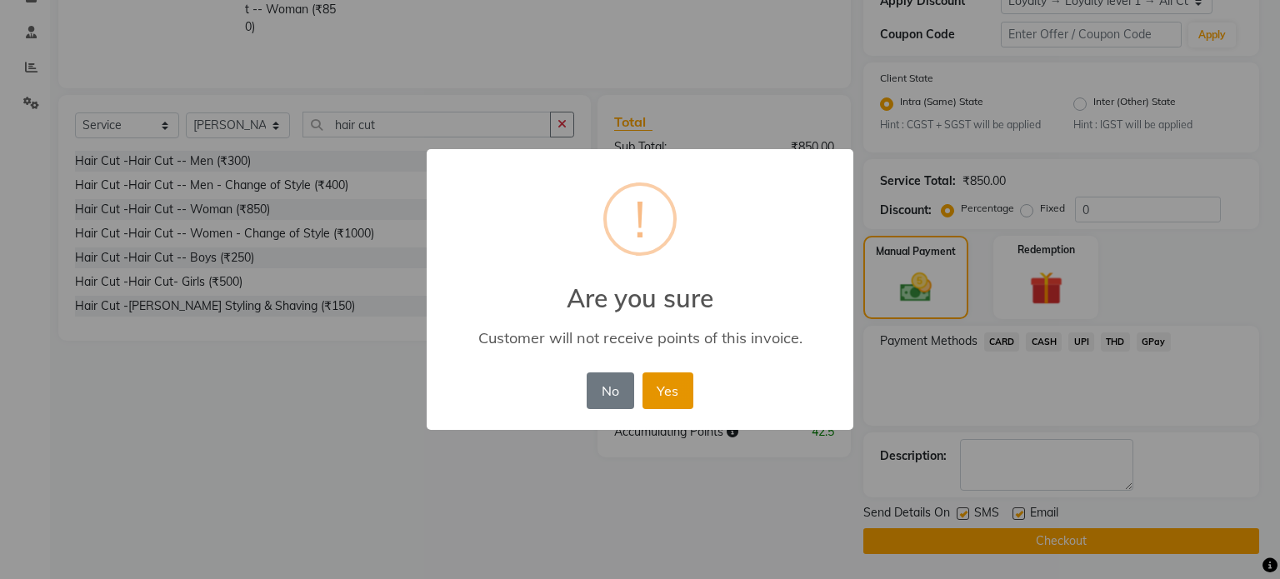
click at [648, 373] on button "Yes" at bounding box center [668, 391] width 51 height 37
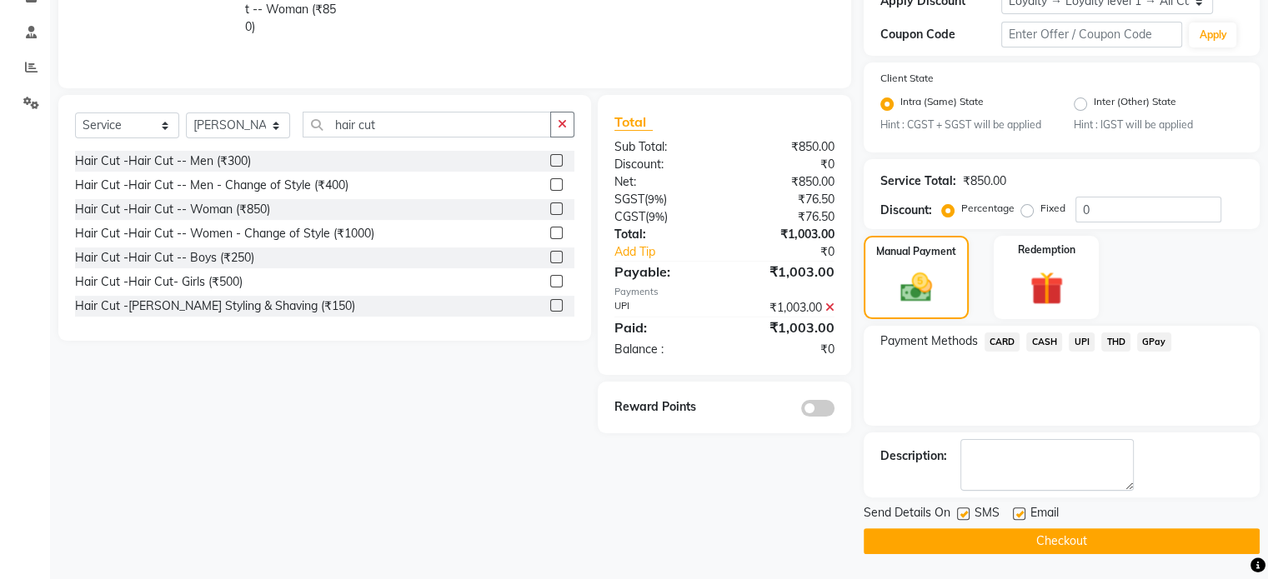
drag, startPoint x: 890, startPoint y: 533, endPoint x: 896, endPoint y: 508, distance: 25.7
click at [890, 533] on button "Checkout" at bounding box center [1061, 541] width 396 height 26
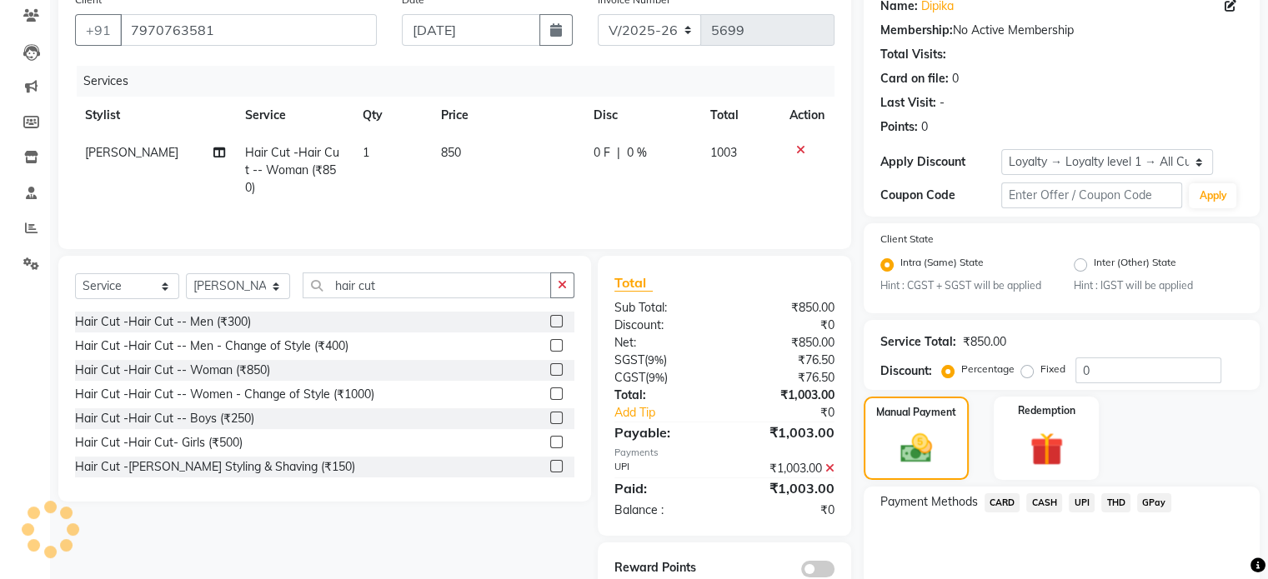
scroll to position [0, 0]
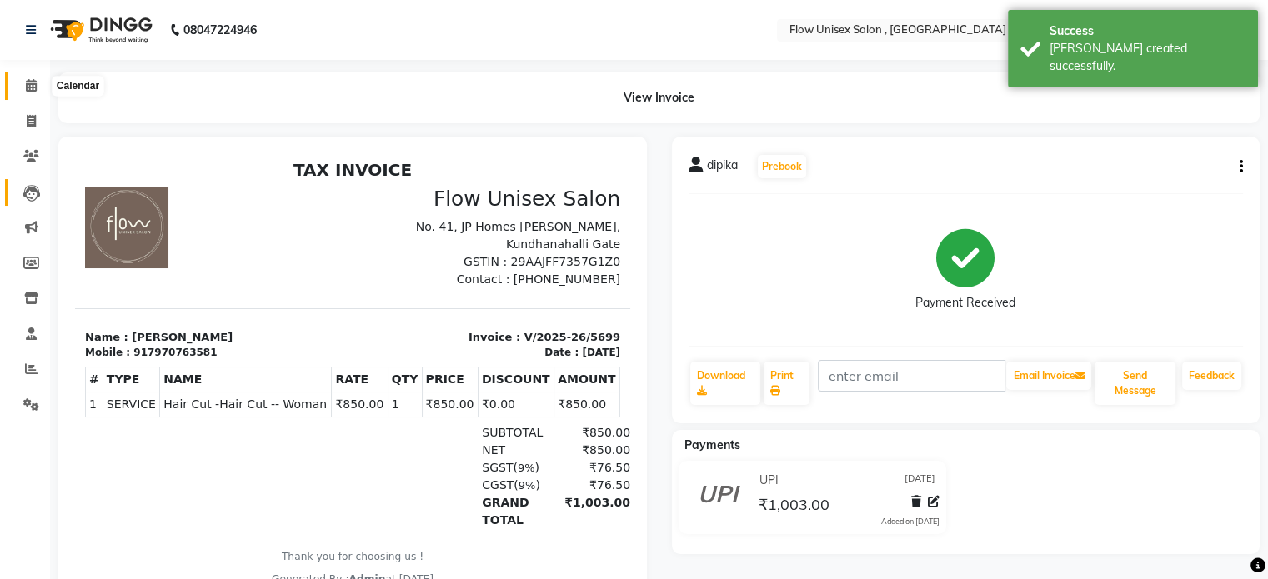
drag, startPoint x: 23, startPoint y: 80, endPoint x: 42, endPoint y: 198, distance: 118.9
click at [23, 80] on span at bounding box center [31, 86] width 29 height 19
